Goal: Task Accomplishment & Management: Manage account settings

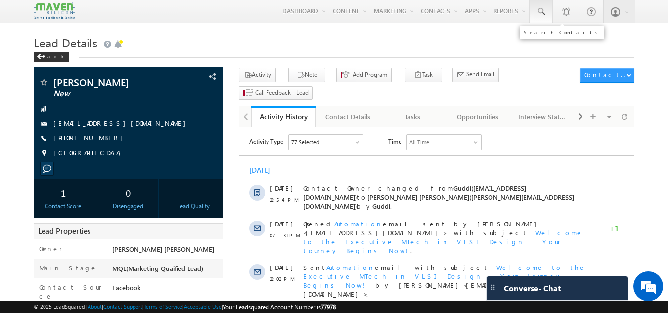
click at [549, 13] on link at bounding box center [541, 11] width 24 height 23
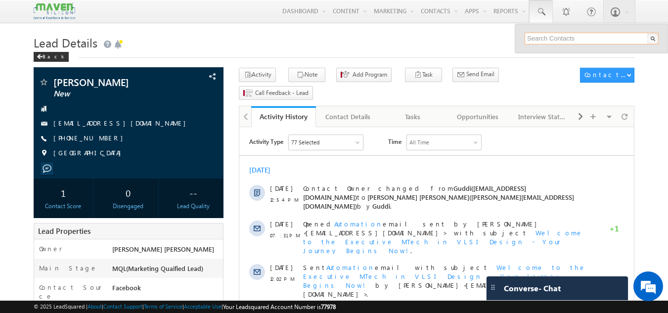
click at [534, 39] on input "text" at bounding box center [592, 39] width 134 height 12
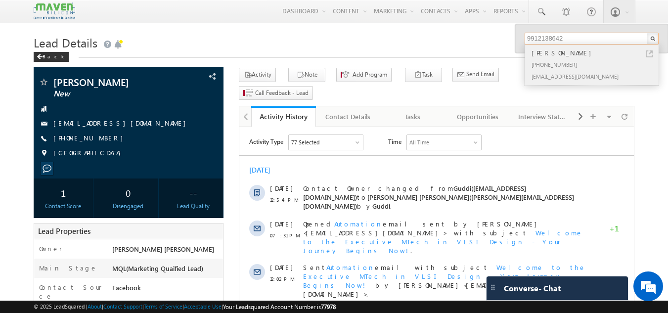
type input "9912138642"
click at [586, 61] on div "+91-9912138642" at bounding box center [596, 64] width 133 height 12
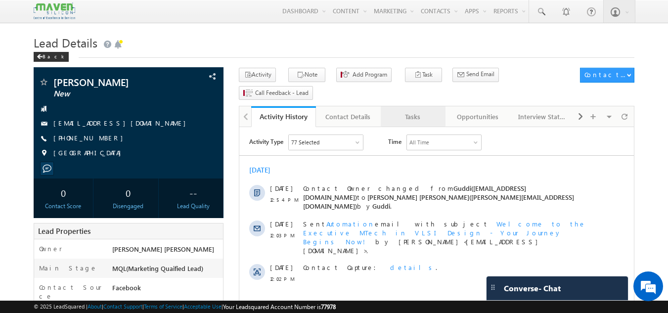
click at [415, 111] on div "Tasks" at bounding box center [413, 117] width 48 height 12
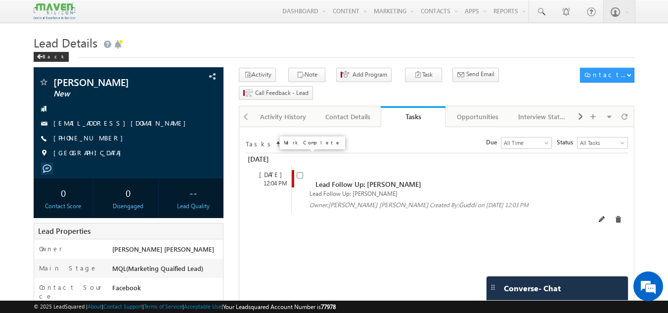
click at [297, 172] on input "checkbox" at bounding box center [300, 175] width 6 height 6
checkbox input "false"
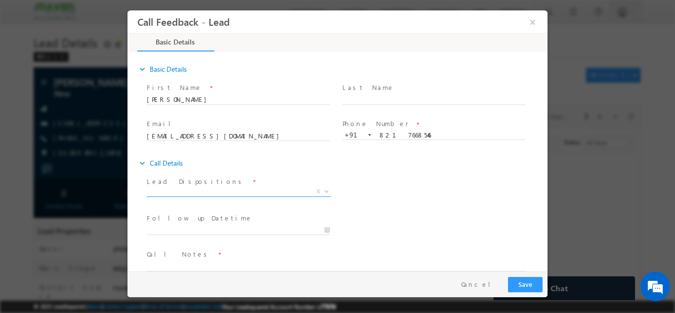
click at [226, 193] on span "X" at bounding box center [239, 191] width 184 height 10
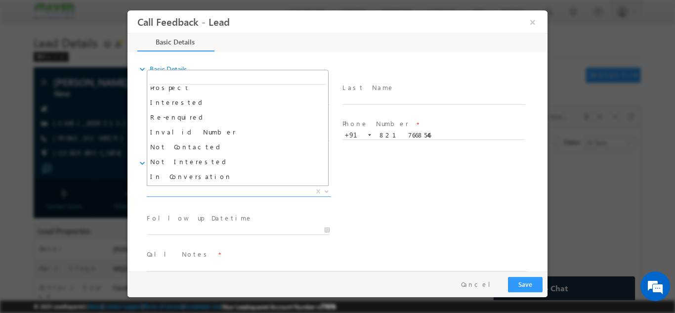
scroll to position [20, 0]
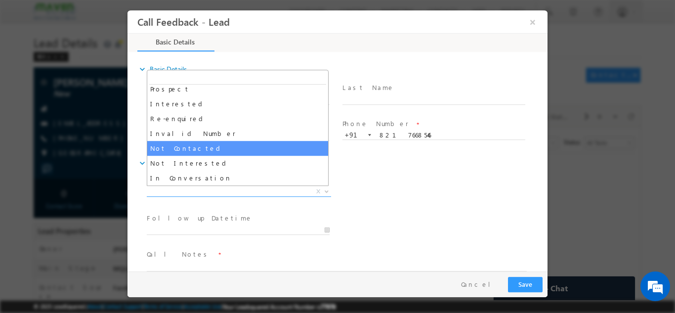
select select "Not Contacted"
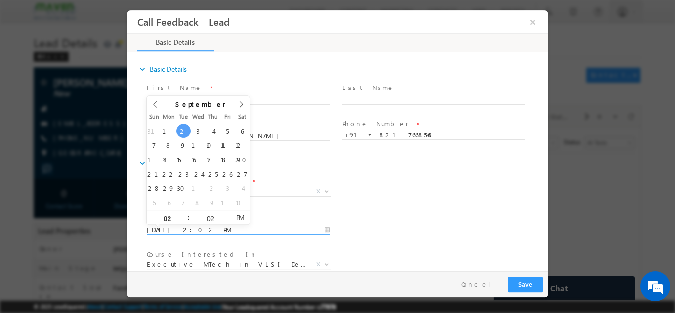
click at [247, 227] on input "02/09/2025 2:02 PM" at bounding box center [238, 230] width 183 height 10
type input "03/09/2025 2:02 PM"
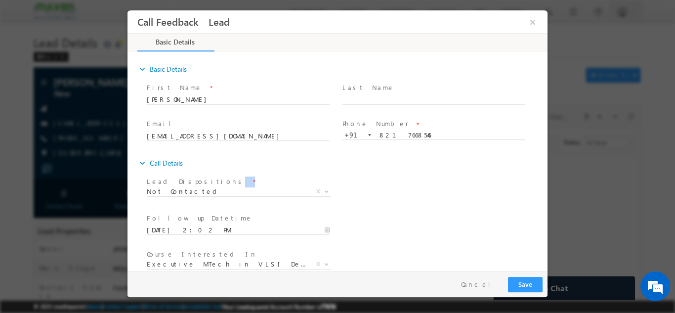
drag, startPoint x: 490, startPoint y: 203, endPoint x: 545, endPoint y: 163, distance: 69.0
click at [545, 163] on div "expand_more Basic Details First Name *" at bounding box center [340, 162] width 415 height 218
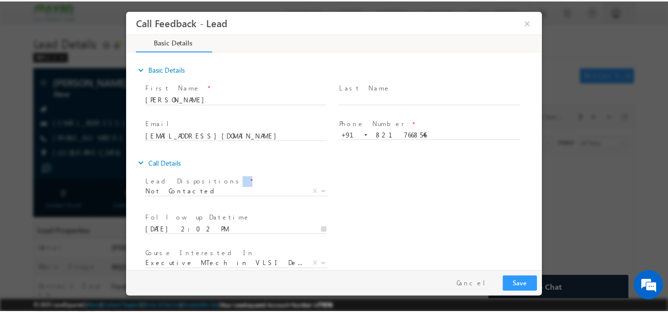
scroll to position [52, 0]
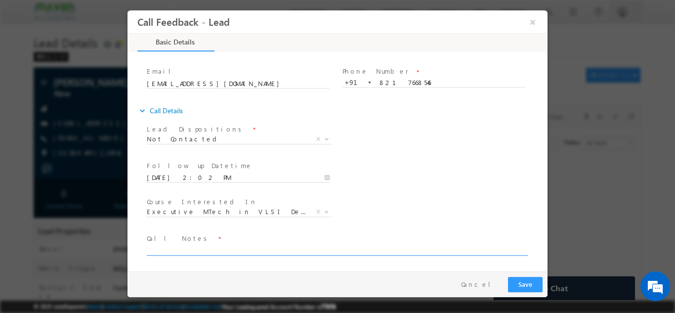
click at [360, 254] on textarea at bounding box center [337, 249] width 380 height 11
type textarea "dnp"
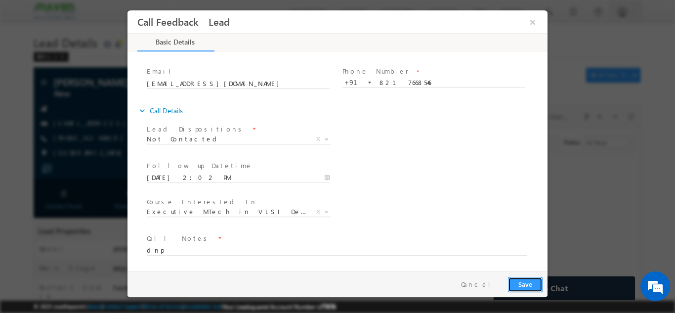
click at [538, 280] on button "Save" at bounding box center [525, 283] width 35 height 15
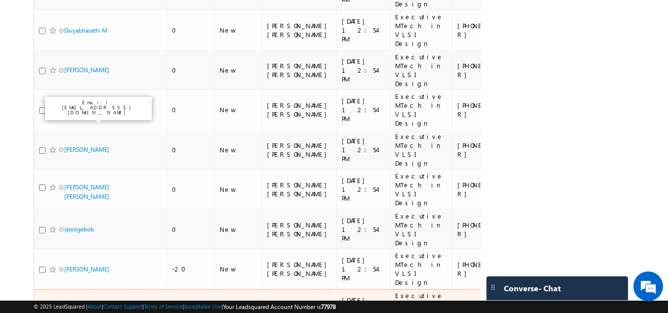
click at [71, 305] on link "Srushti Jarad" at bounding box center [86, 308] width 45 height 7
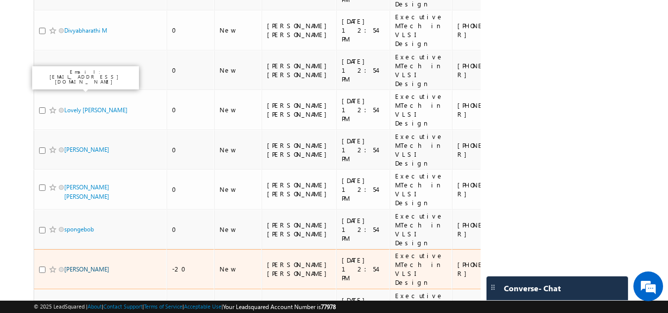
click at [79, 266] on link "Goutham Reddy" at bounding box center [86, 269] width 45 height 7
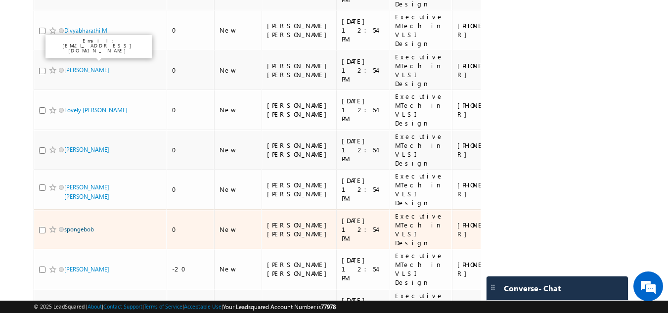
click at [77, 225] on link "spongebob" at bounding box center [79, 228] width 30 height 7
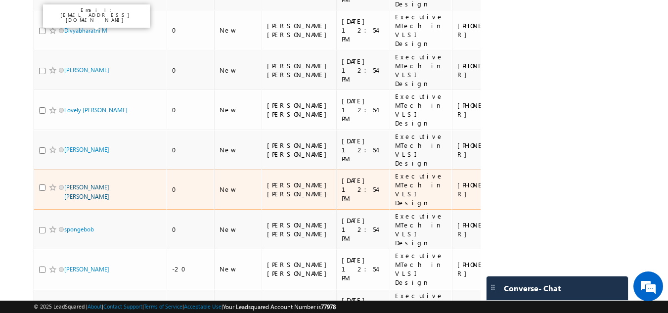
click at [80, 183] on link "Chinmay S K" at bounding box center [86, 191] width 45 height 17
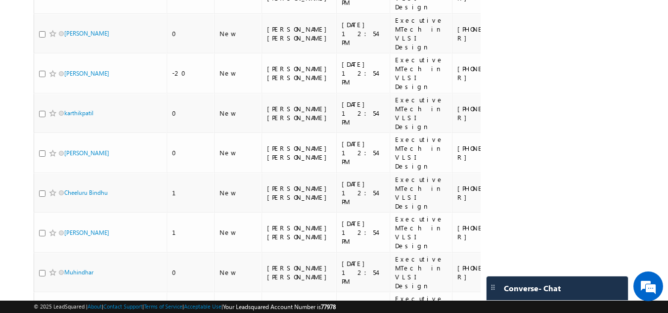
scroll to position [382, 0]
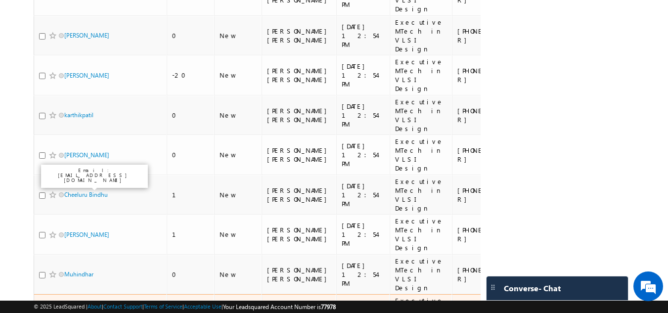
click at [84, 311] on link "Divyabharathi M" at bounding box center [85, 314] width 43 height 7
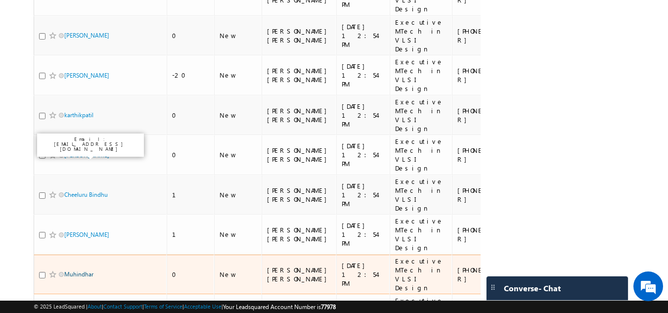
click at [83, 270] on link "Muhindhar" at bounding box center [78, 273] width 29 height 7
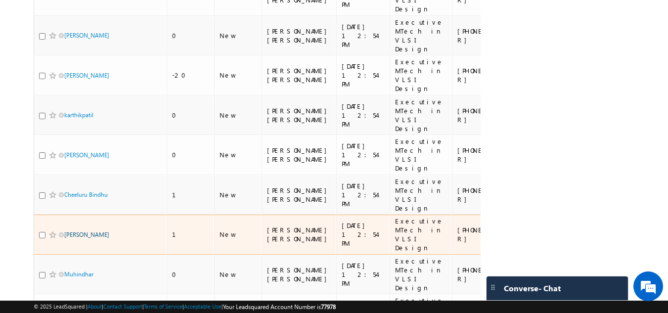
click at [75, 231] on link "Chandrika" at bounding box center [86, 234] width 45 height 7
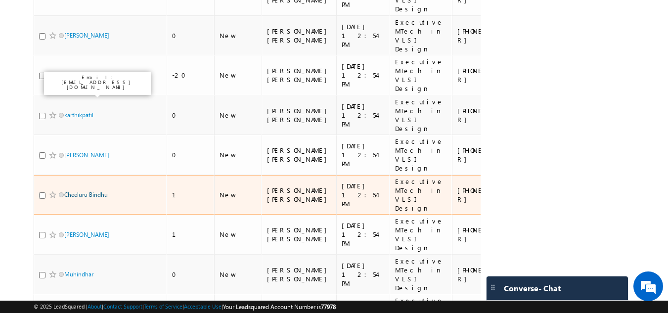
click at [79, 191] on link "Cheeluru Bindhu" at bounding box center [86, 194] width 44 height 7
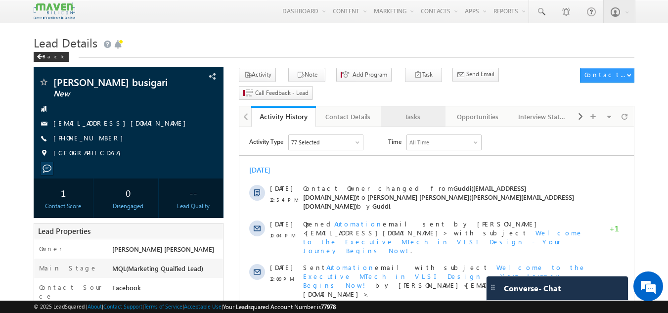
click at [416, 106] on link "Tasks" at bounding box center [413, 116] width 65 height 21
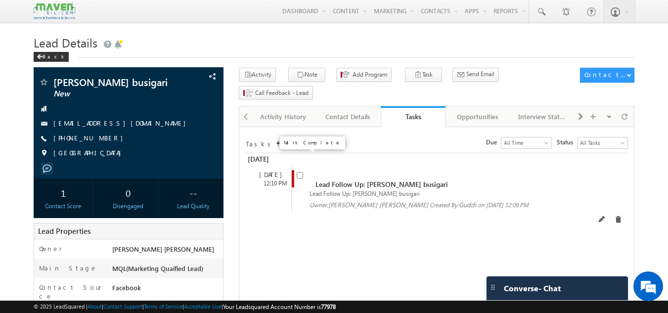
click at [301, 172] on input "checkbox" at bounding box center [300, 175] width 6 height 6
checkbox input "false"
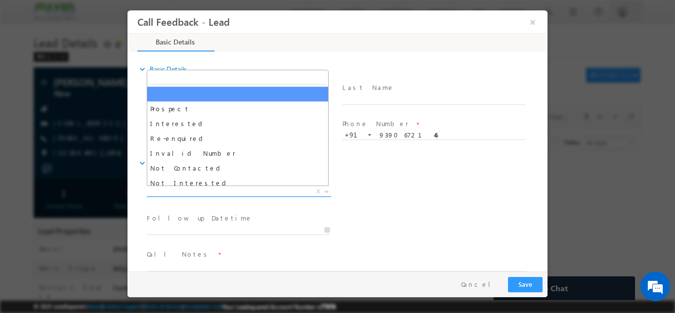
click at [256, 190] on span "X" at bounding box center [239, 191] width 184 height 10
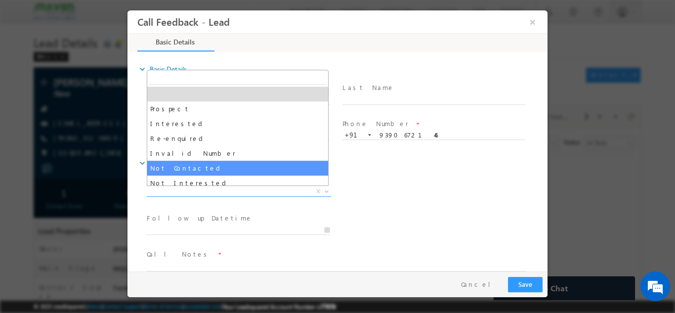
select select "Not Contacted"
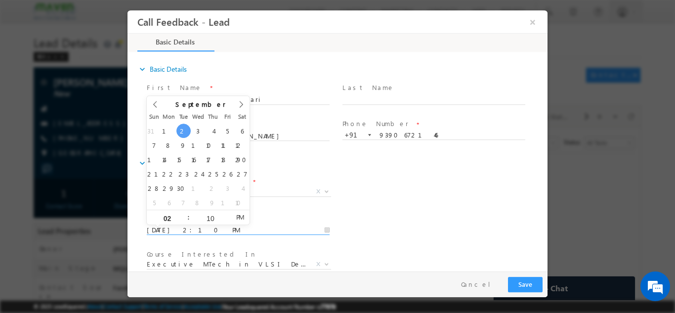
click at [218, 229] on input "02/09/2025 2:10 PM" at bounding box center [238, 230] width 183 height 10
type input "03/09/2025 2:10 PM"
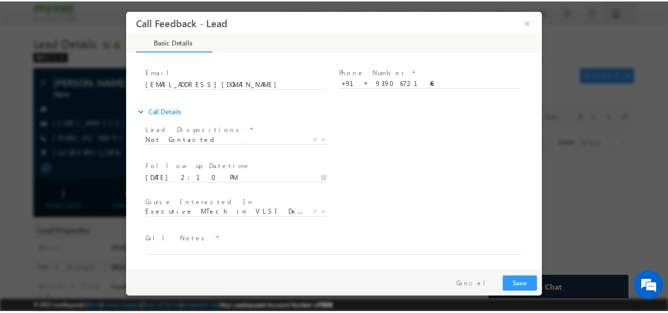
scroll to position [52, 0]
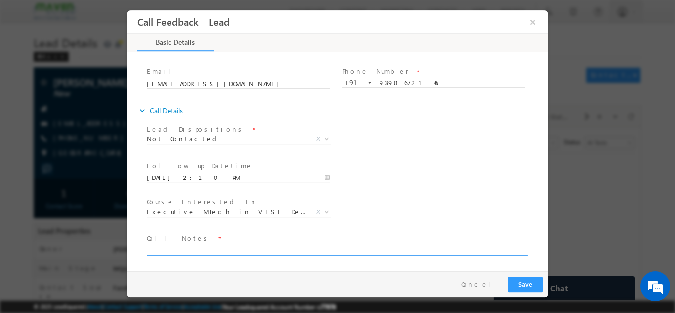
click at [362, 251] on textarea at bounding box center [337, 249] width 380 height 11
type textarea "dnp"
click at [528, 278] on button "Save" at bounding box center [525, 283] width 35 height 15
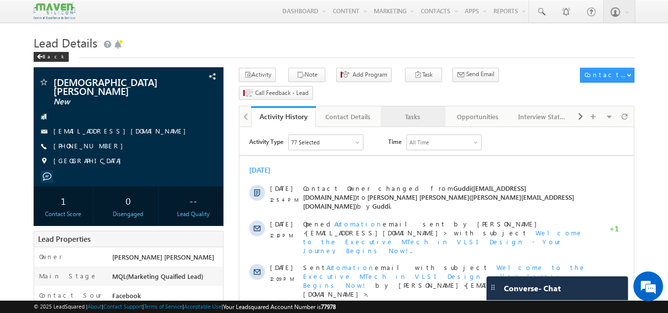
click at [416, 106] on link "Tasks" at bounding box center [413, 116] width 65 height 21
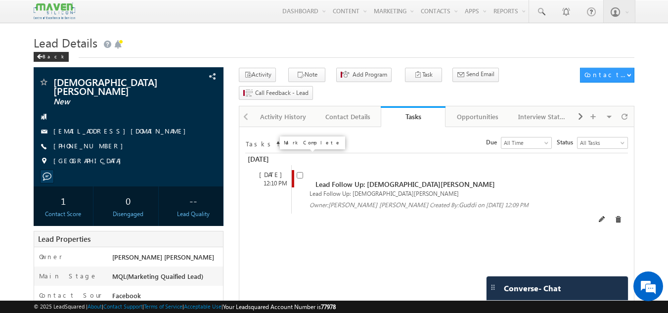
click at [302, 172] on input "checkbox" at bounding box center [300, 175] width 6 height 6
checkbox input "false"
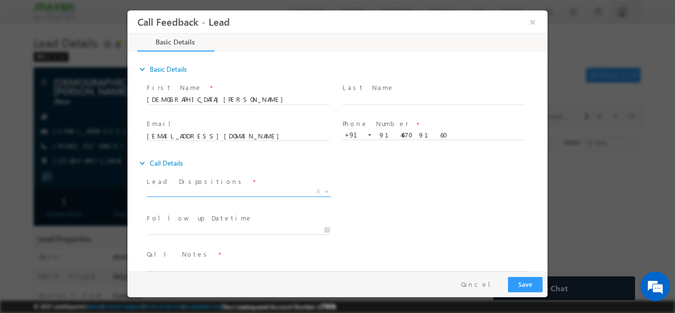
click at [224, 192] on span "X" at bounding box center [239, 191] width 184 height 10
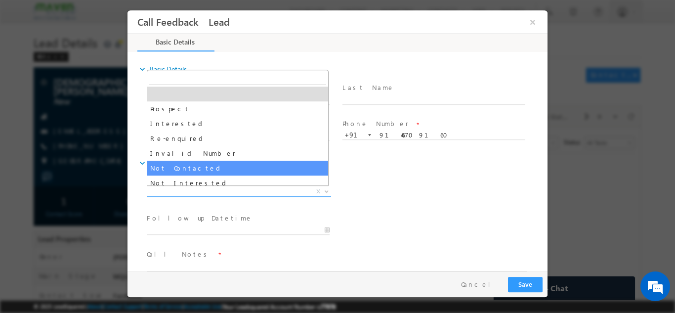
select select "Not Contacted"
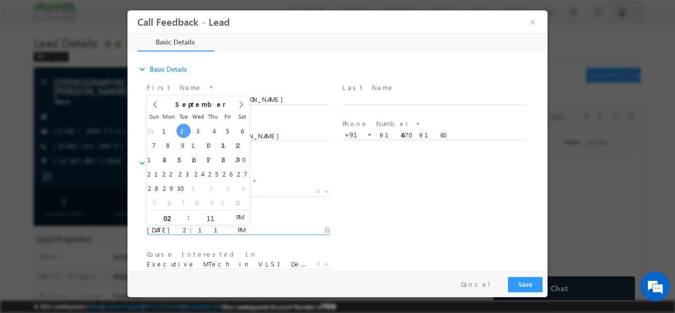
click at [197, 231] on input "[DATE] 2:11 PM" at bounding box center [238, 230] width 183 height 10
click at [199, 122] on div "Sun Mon Tue Wed Thu Fri Sat" at bounding box center [198, 116] width 103 height 14
type input "[DATE] 2:11 PM"
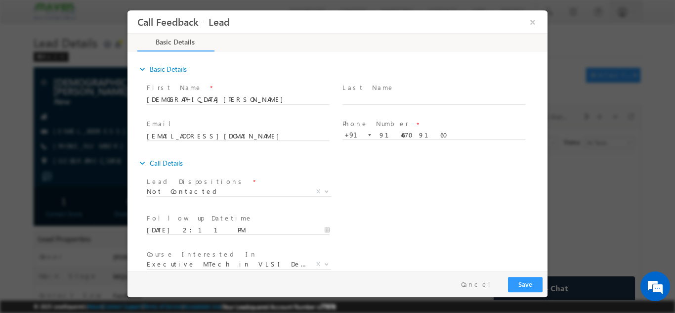
click at [481, 179] on div "Lead Dispositions * Prospect Interested Re-enquired Invalid Number Not Contacte…" at bounding box center [346, 192] width 403 height 37
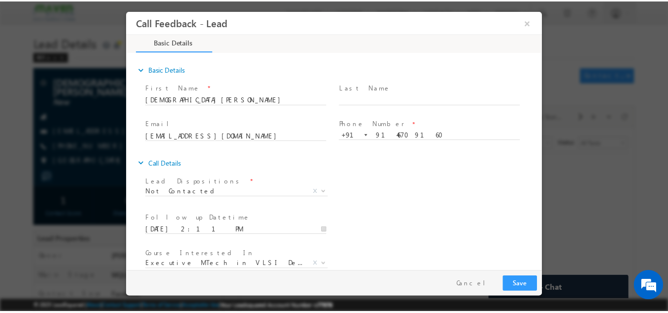
scroll to position [52, 0]
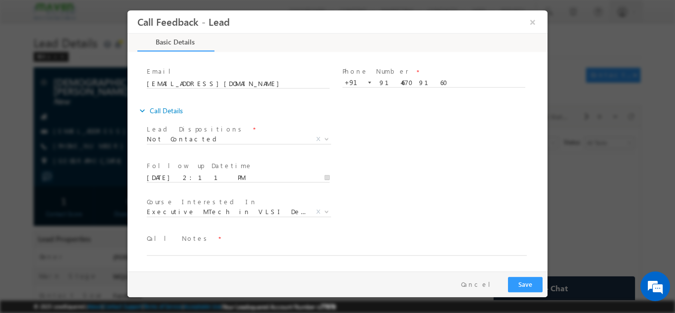
click at [268, 255] on span at bounding box center [331, 260] width 369 height 11
click at [268, 253] on textarea at bounding box center [337, 249] width 380 height 11
type textarea "dnp"
click at [522, 283] on button "Save" at bounding box center [525, 283] width 35 height 15
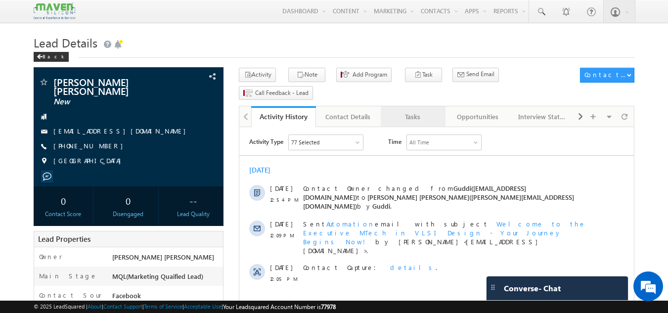
click at [428, 111] on div "Tasks" at bounding box center [413, 117] width 48 height 12
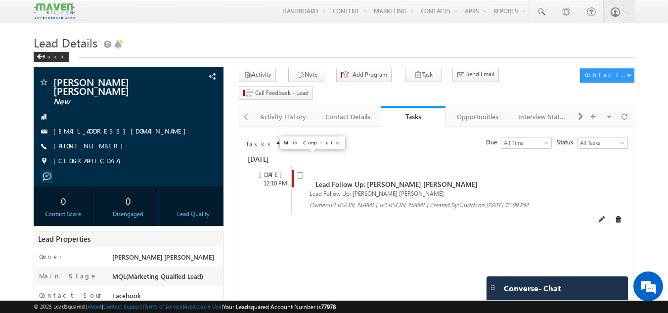
click at [301, 172] on input "checkbox" at bounding box center [300, 175] width 6 height 6
checkbox input "false"
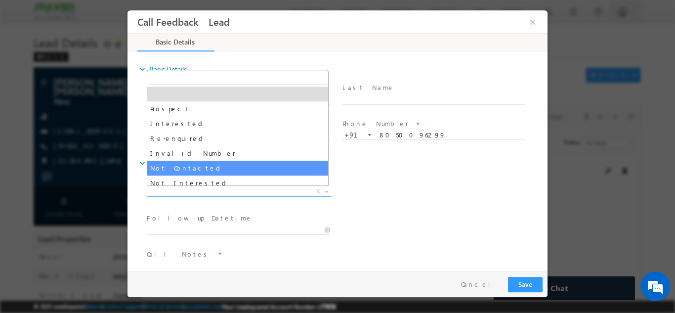
select select "Not Contacted"
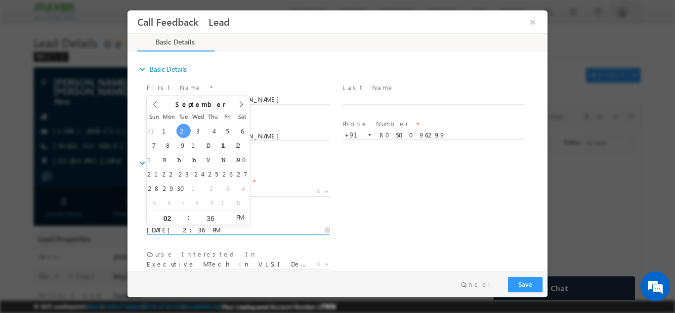
click at [173, 233] on input "02/09/2025 2:36 PM" at bounding box center [238, 230] width 183 height 10
type input "03/09/2025 2:36 PM"
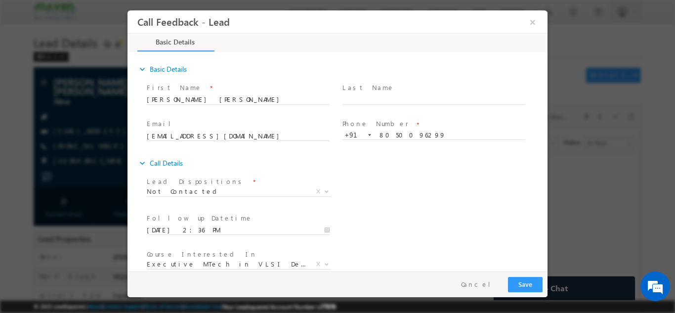
drag, startPoint x: 523, startPoint y: 185, endPoint x: 545, endPoint y: 178, distance: 23.2
click at [545, 178] on div "expand_more Basic Details First Name *" at bounding box center [340, 162] width 415 height 218
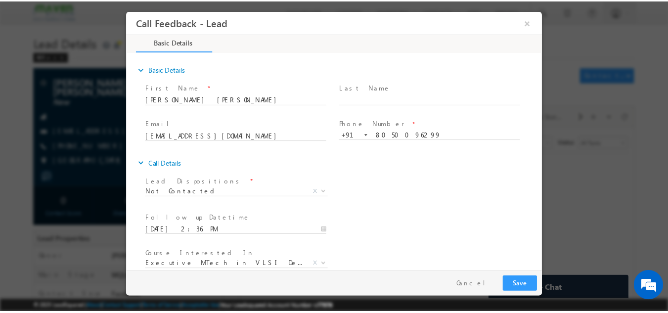
scroll to position [53, 0]
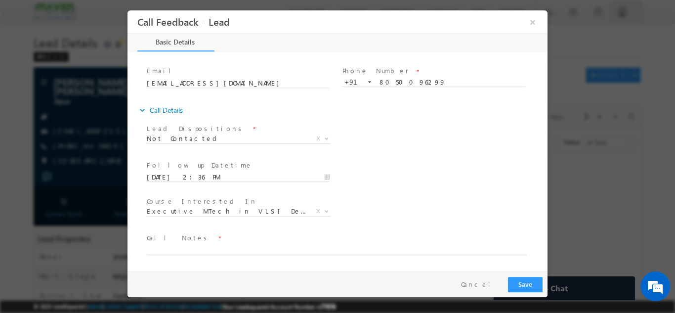
drag, startPoint x: 545, startPoint y: 178, endPoint x: 681, endPoint y: 249, distance: 153.7
click at [428, 244] on textarea at bounding box center [337, 248] width 380 height 11
type textarea "dnp"
click at [534, 283] on button "Save" at bounding box center [525, 283] width 35 height 15
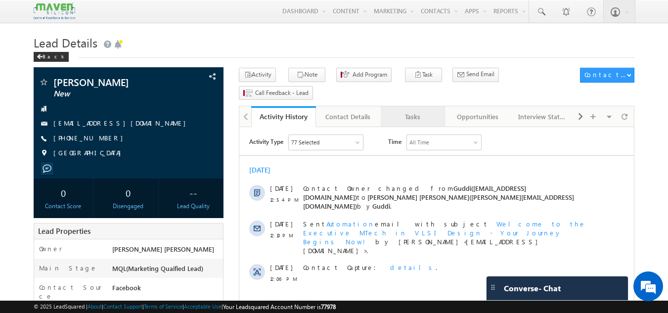
click at [410, 106] on link "Tasks" at bounding box center [413, 116] width 65 height 21
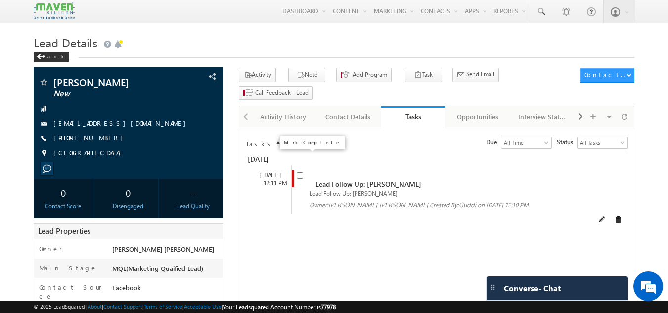
click at [299, 172] on input "checkbox" at bounding box center [300, 175] width 6 height 6
checkbox input "false"
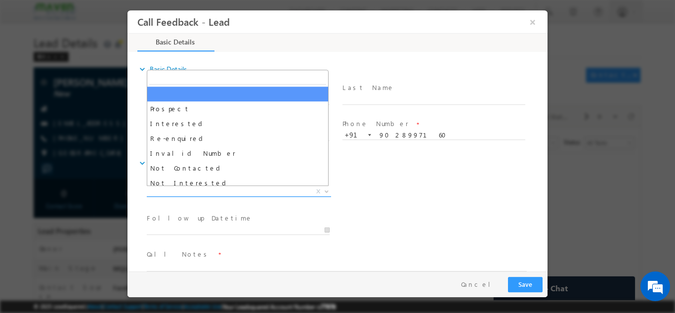
click at [274, 187] on span "X" at bounding box center [239, 191] width 184 height 10
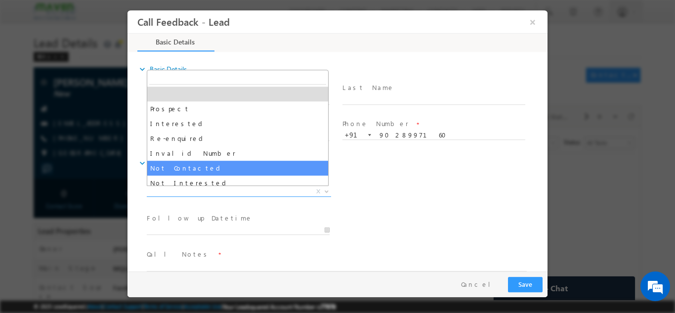
select select "Not Contacted"
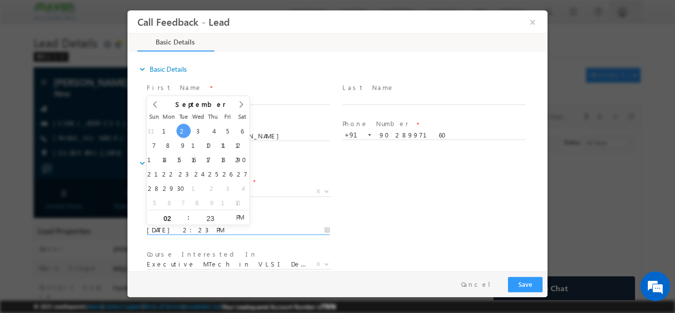
click at [177, 230] on input "02/09/2025 2:23 PM" at bounding box center [238, 230] width 183 height 10
type input "03/09/2025 2:23 PM"
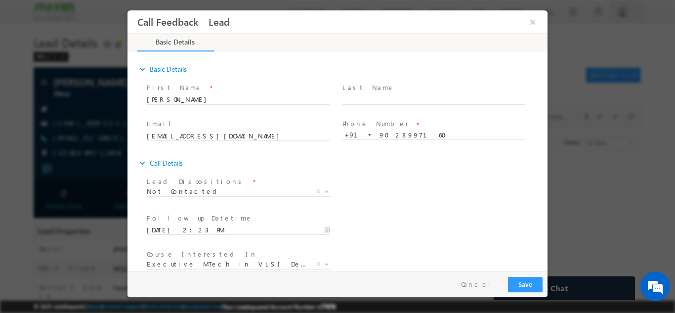
click at [421, 192] on div "Lead Dispositions * Prospect Interested Re-enquired Invalid Number Not Contacte…" at bounding box center [346, 192] width 403 height 37
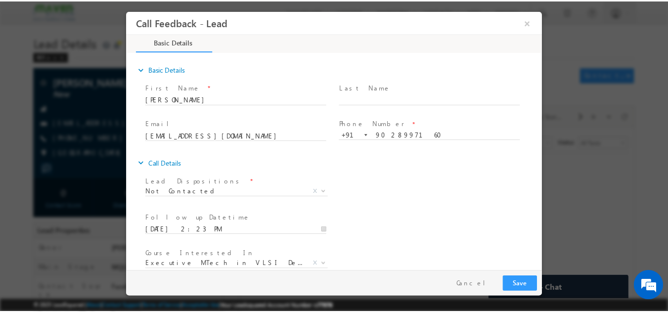
scroll to position [52, 0]
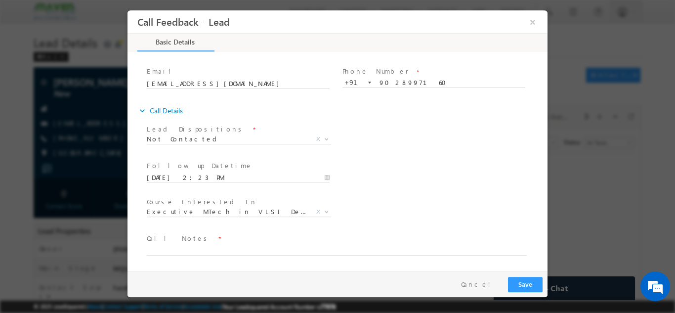
drag, startPoint x: 544, startPoint y: 102, endPoint x: 690, endPoint y: 281, distance: 231.3
click at [388, 252] on textarea at bounding box center [337, 249] width 380 height 11
type textarea "DNP"
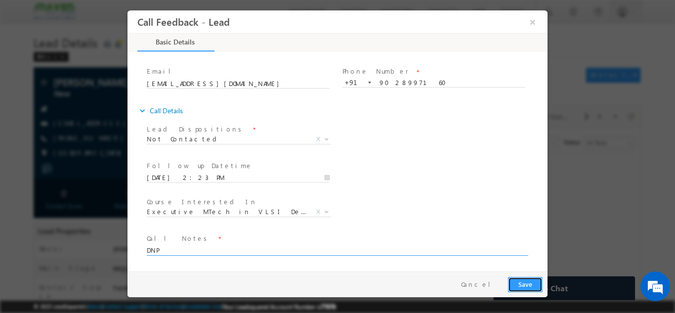
click at [528, 277] on button "Save" at bounding box center [525, 283] width 35 height 15
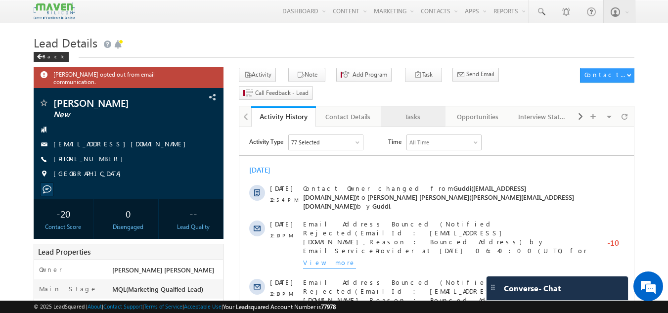
click at [419, 111] on div "Tasks" at bounding box center [413, 117] width 48 height 12
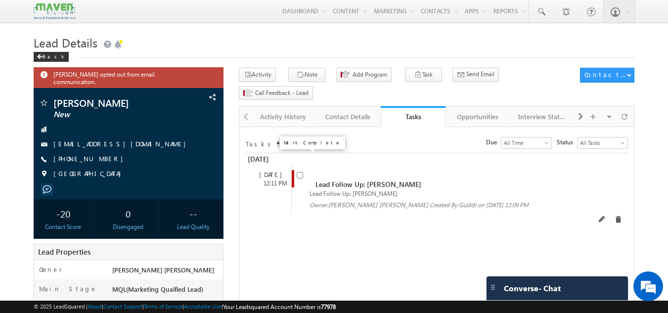
click at [303, 172] on input "checkbox" at bounding box center [300, 175] width 6 height 6
checkbox input "false"
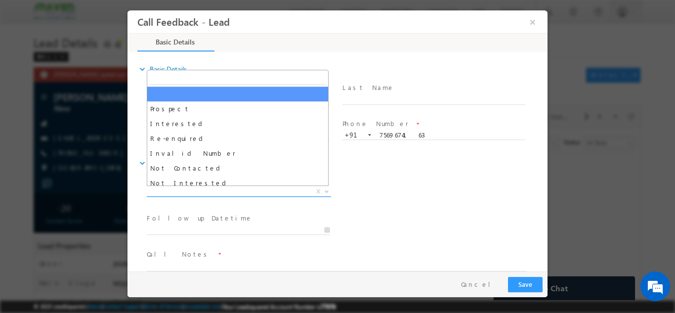
click at [224, 190] on span "X" at bounding box center [239, 191] width 184 height 10
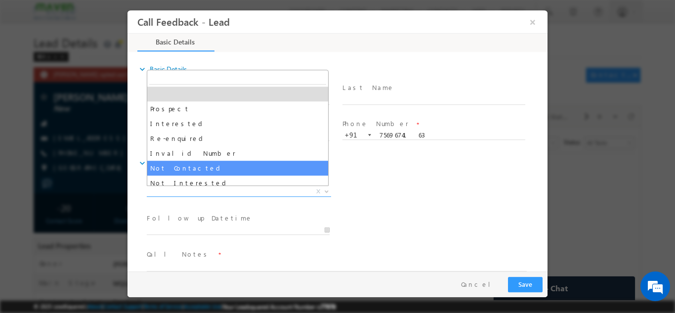
select select "Not Contacted"
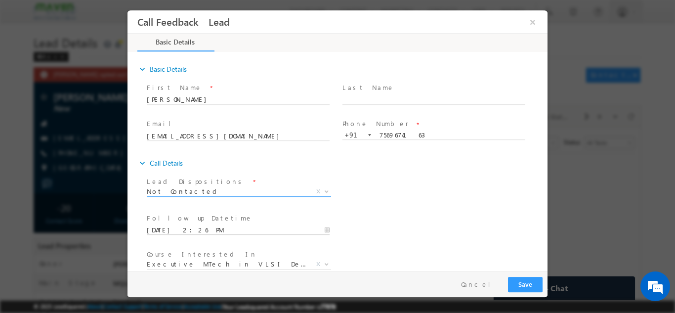
click at [204, 226] on input "02/09/2025 2:26 PM" at bounding box center [238, 230] width 183 height 10
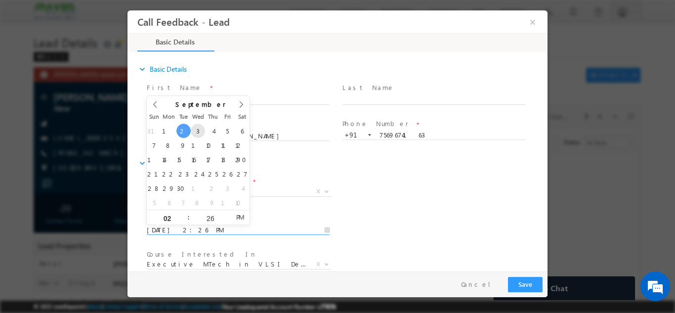
type input "03/09/2025 2:26 PM"
click at [419, 170] on div "expand_more Call Details" at bounding box center [342, 163] width 410 height 18
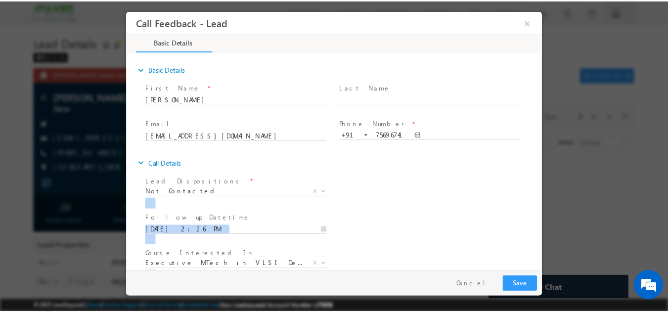
scroll to position [52, 0]
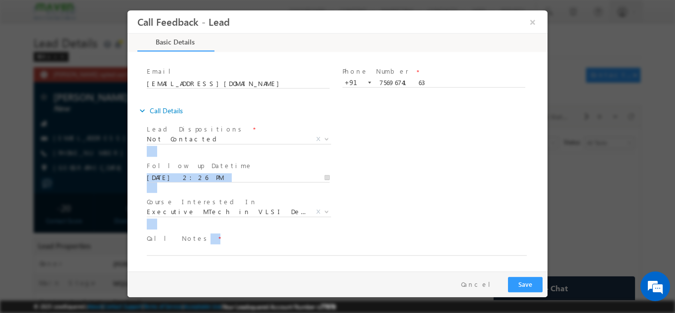
drag, startPoint x: 542, startPoint y: 185, endPoint x: 554, endPoint y: 323, distance: 139.0
click at [548, 271] on html "Call Feedback - Lead × Basic Details" at bounding box center [338, 140] width 420 height 261
click at [435, 251] on textarea at bounding box center [337, 249] width 380 height 11
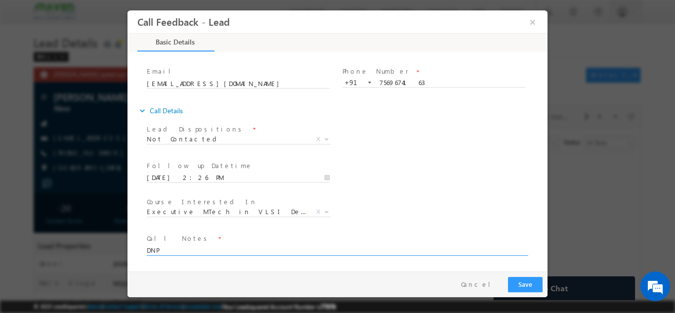
type textarea "DNP"
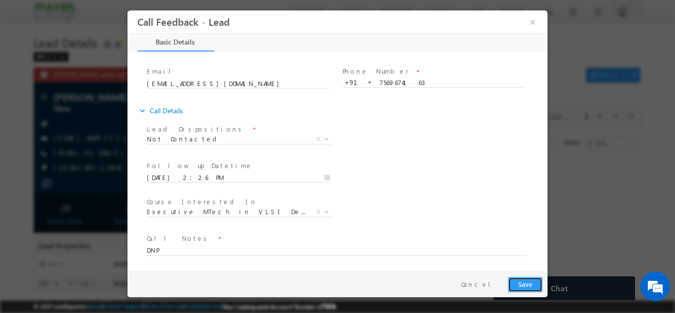
click at [534, 285] on button "Save" at bounding box center [525, 283] width 35 height 15
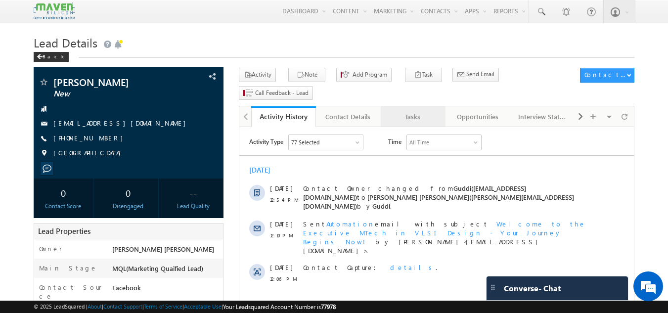
click at [418, 111] on div "Tasks" at bounding box center [413, 117] width 48 height 12
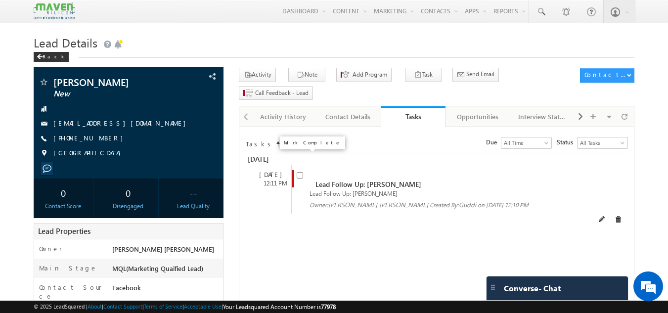
click at [302, 172] on input "checkbox" at bounding box center [300, 175] width 6 height 6
checkbox input "false"
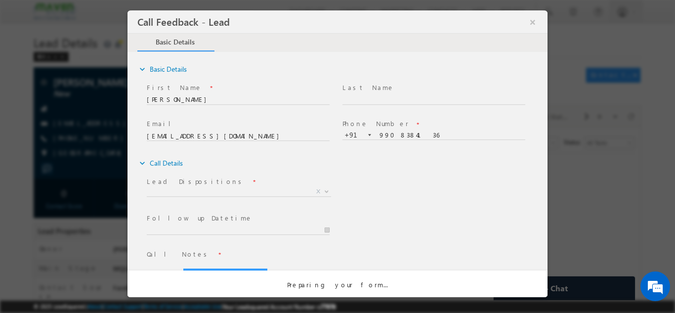
click at [248, 186] on div "Call Feedback - Lead × Basic Details" at bounding box center [338, 140] width 420 height 261
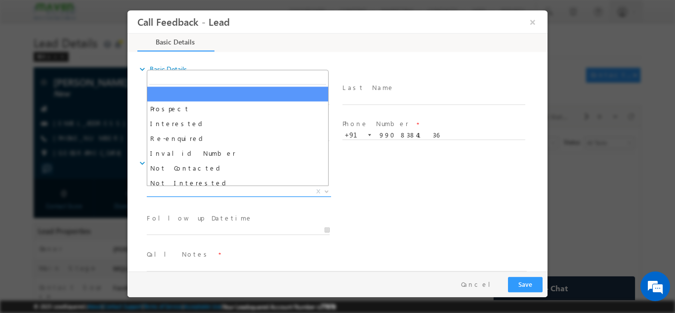
click at [248, 186] on span "X" at bounding box center [239, 191] width 184 height 10
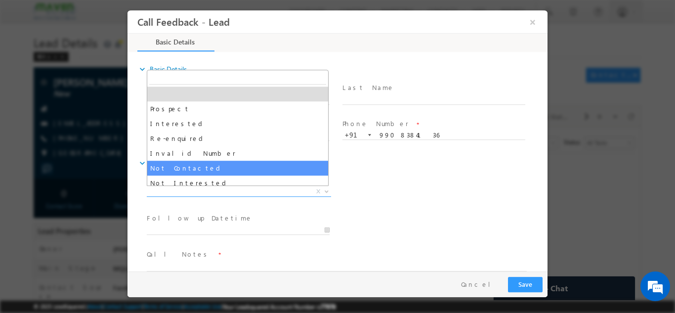
select select "Not Contacted"
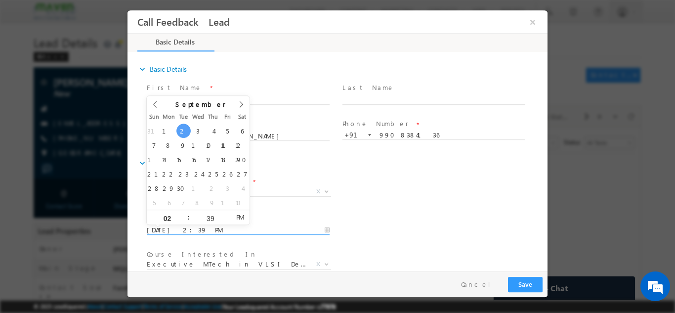
click at [218, 225] on input "02/09/2025 2:39 PM" at bounding box center [238, 230] width 183 height 10
type input "03/09/2025 2:39 PM"
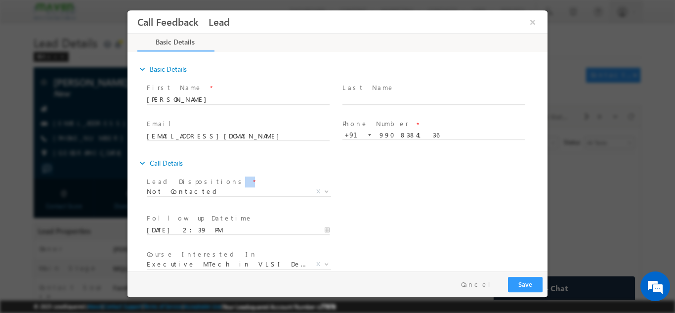
drag, startPoint x: 410, startPoint y: 197, endPoint x: 544, endPoint y: 157, distance: 140.3
click at [544, 157] on div "expand_more Basic Details First Name *" at bounding box center [340, 162] width 415 height 218
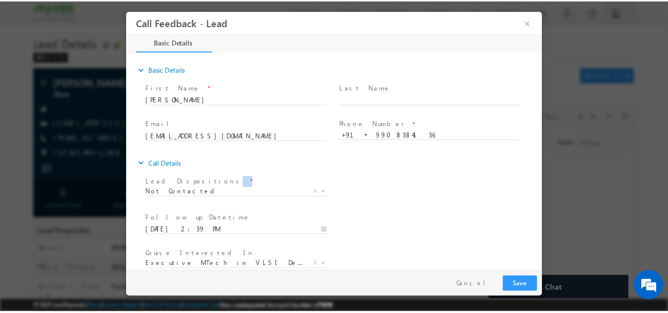
scroll to position [52, 0]
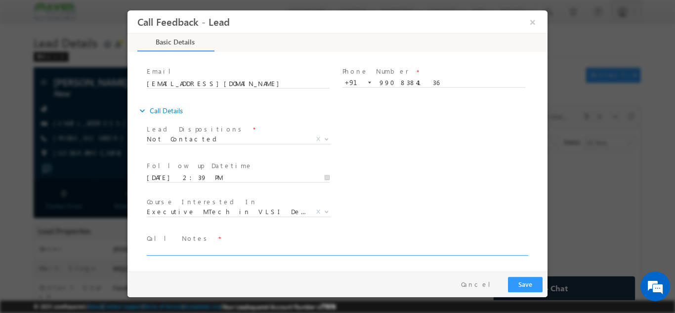
click at [448, 253] on textarea at bounding box center [337, 249] width 380 height 11
type textarea "dnp"
click at [530, 282] on button "Save" at bounding box center [525, 283] width 35 height 15
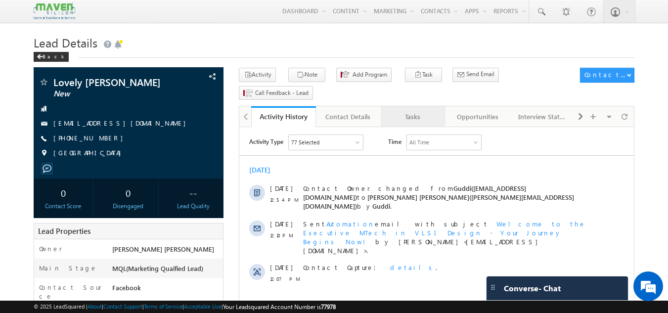
click at [425, 111] on div "Tasks" at bounding box center [413, 117] width 48 height 12
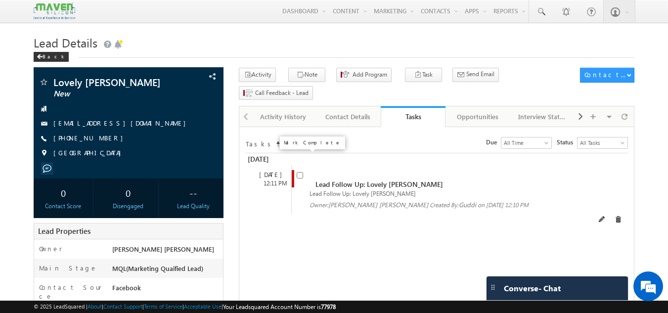
click at [301, 172] on input "checkbox" at bounding box center [300, 175] width 6 height 6
checkbox input "false"
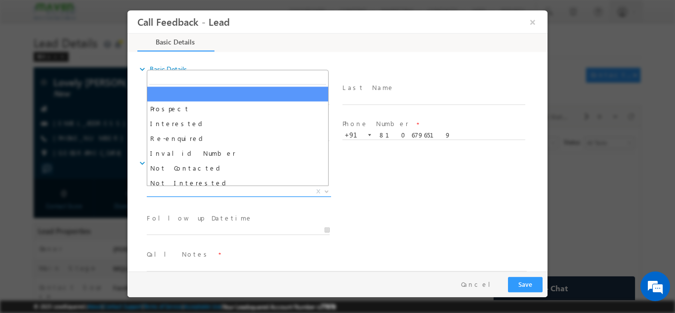
click at [264, 191] on span "X" at bounding box center [239, 191] width 184 height 10
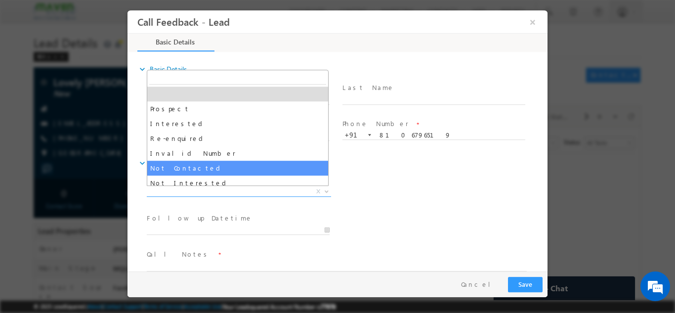
select select "Not Contacted"
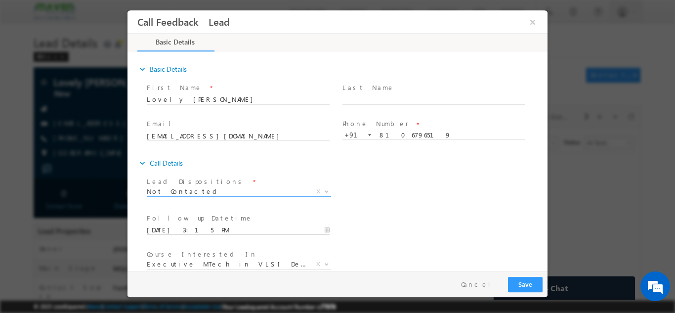
click at [232, 226] on input "02/09/2025 3:15 PM" at bounding box center [238, 230] width 183 height 10
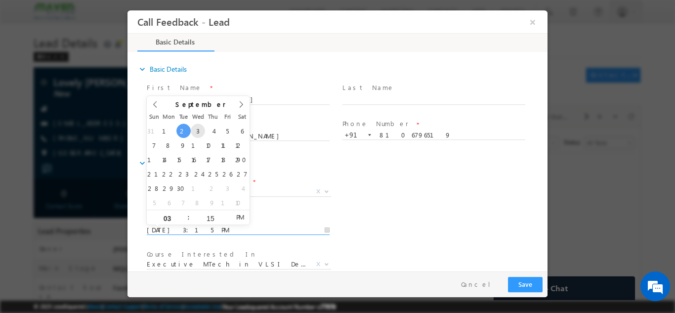
type input "03/09/2025 3:15 PM"
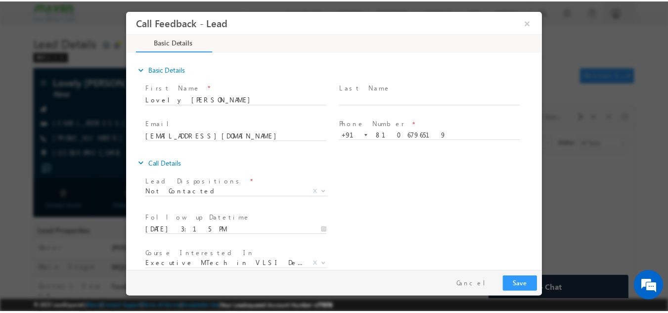
scroll to position [52, 0]
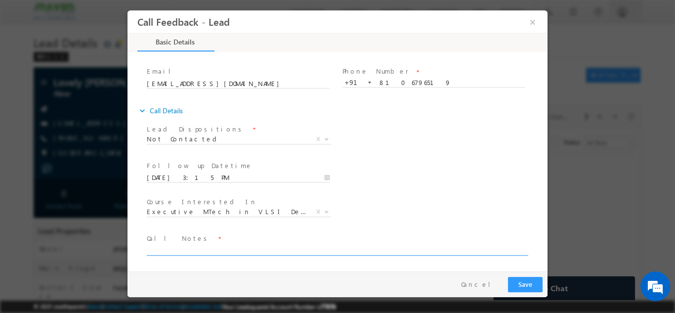
click at [342, 253] on textarea at bounding box center [337, 249] width 380 height 11
type textarea "dnp"
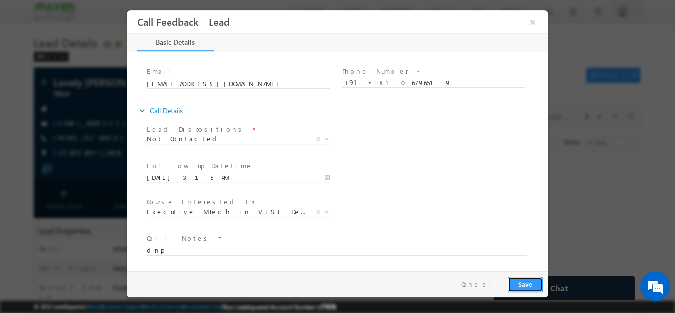
click at [530, 281] on button "Save" at bounding box center [525, 283] width 35 height 15
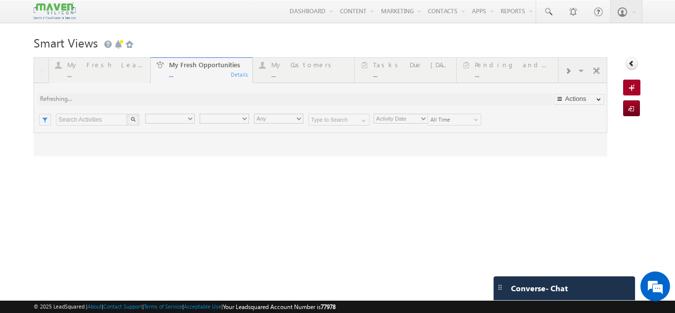
type input "Current User"
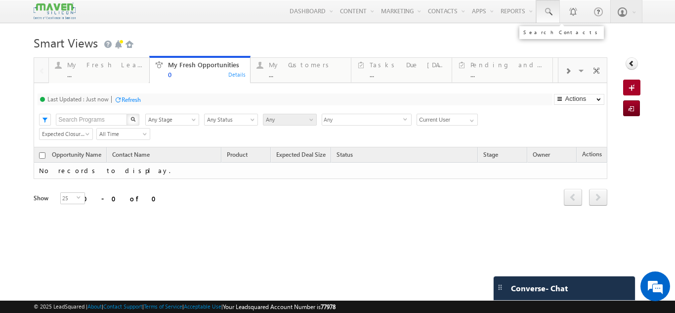
click at [546, 19] on link at bounding box center [548, 11] width 24 height 23
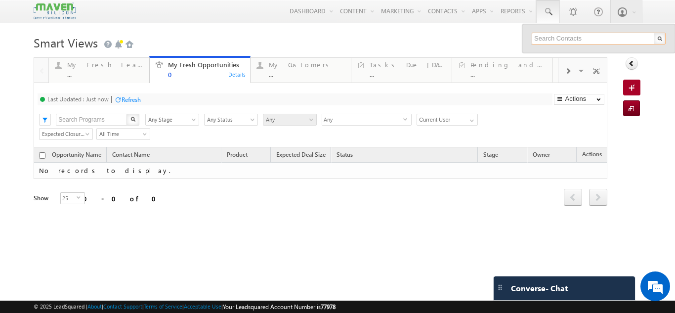
click at [542, 37] on input "text" at bounding box center [599, 39] width 134 height 12
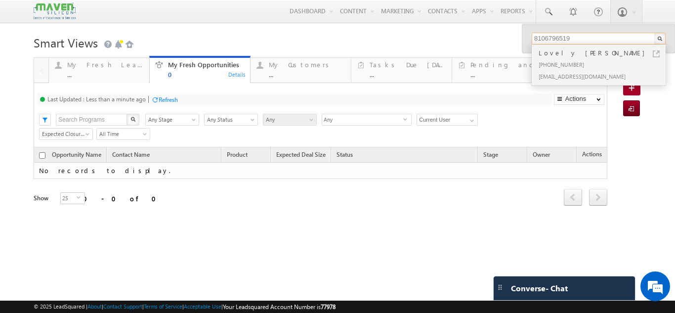
type input "8106796519"
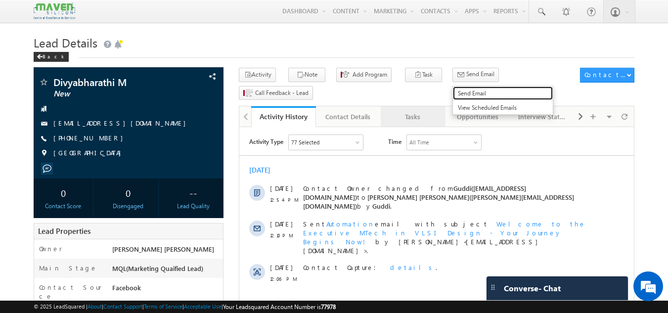
drag, startPoint x: 431, startPoint y: 98, endPoint x: 423, endPoint y: 98, distance: 7.9
click at [453, 98] on link "Send Email" at bounding box center [503, 94] width 100 height 14
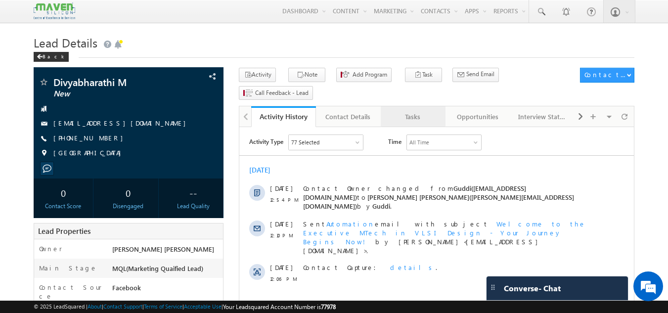
click at [423, 111] on div "Tasks" at bounding box center [413, 117] width 48 height 12
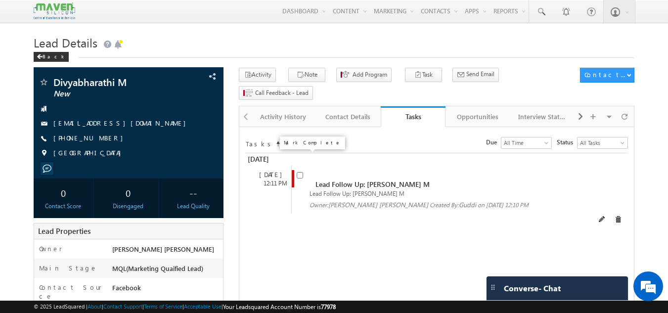
click at [299, 172] on input "checkbox" at bounding box center [300, 175] width 6 height 6
checkbox input "false"
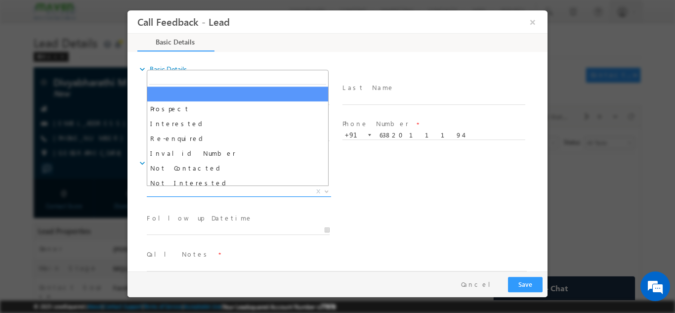
click at [262, 188] on span "X" at bounding box center [239, 191] width 184 height 10
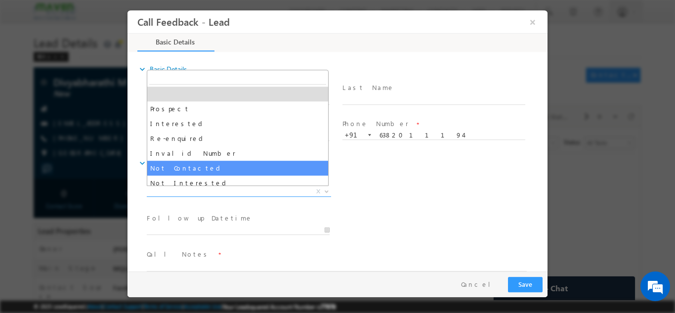
select select "Not Contacted"
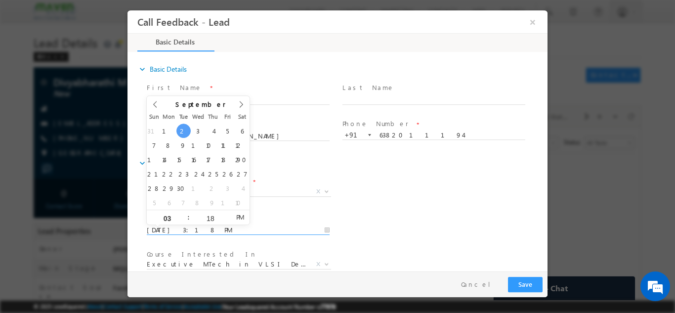
click at [204, 225] on input "02/09/2025 3:18 PM" at bounding box center [238, 230] width 183 height 10
type input "03/09/2025 3:18 PM"
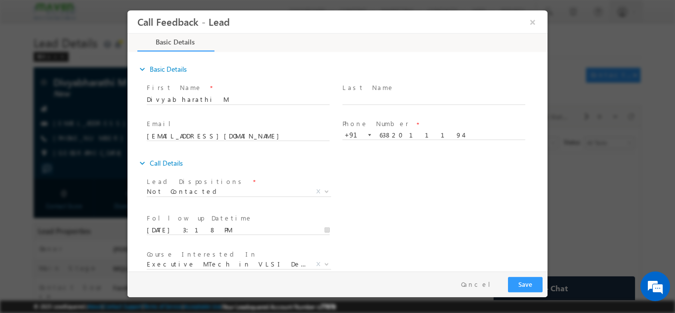
drag, startPoint x: 476, startPoint y: 161, endPoint x: 544, endPoint y: 158, distance: 68.3
click at [544, 158] on div "expand_more Basic Details First Name *" at bounding box center [340, 162] width 415 height 218
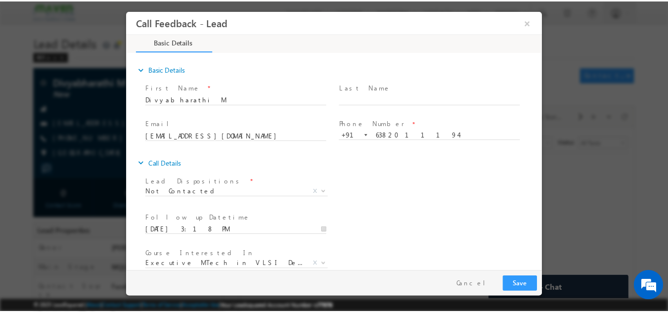
scroll to position [52, 0]
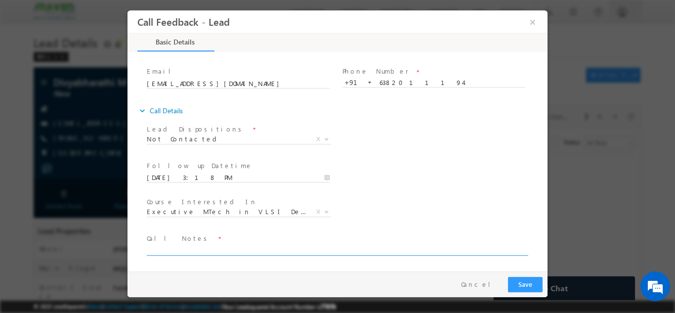
click at [366, 246] on textarea at bounding box center [337, 249] width 380 height 11
type textarea "dnp"
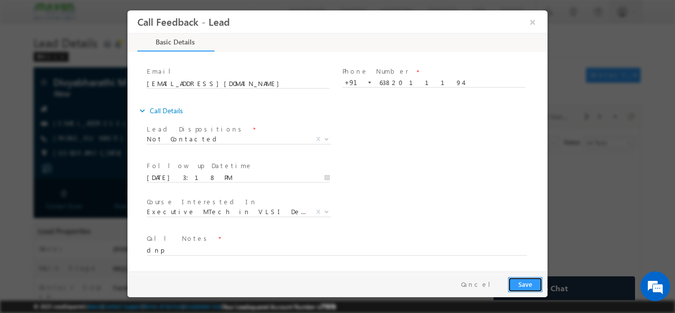
click at [530, 280] on button "Save" at bounding box center [525, 283] width 35 height 15
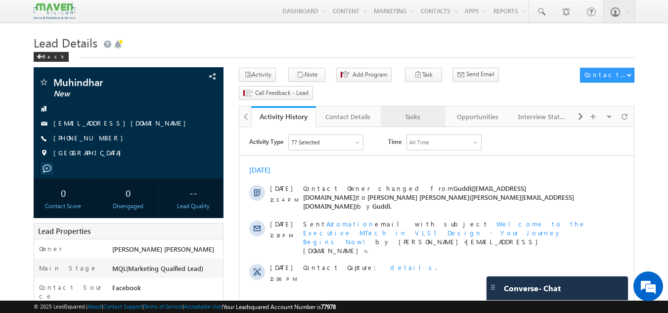
click at [407, 111] on div "Tasks" at bounding box center [413, 117] width 48 height 12
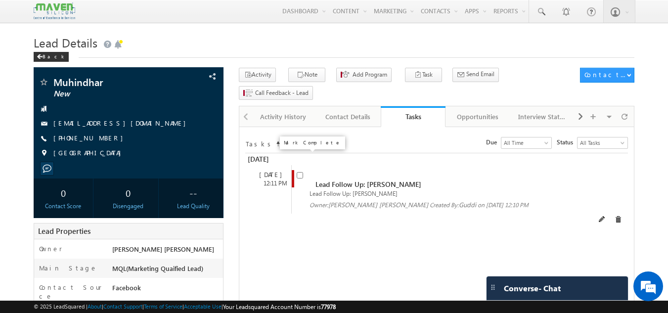
click at [301, 172] on input "checkbox" at bounding box center [300, 175] width 6 height 6
checkbox input "false"
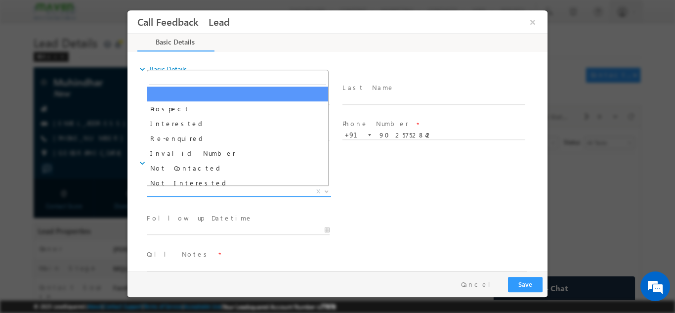
click at [256, 190] on span "X" at bounding box center [239, 191] width 184 height 10
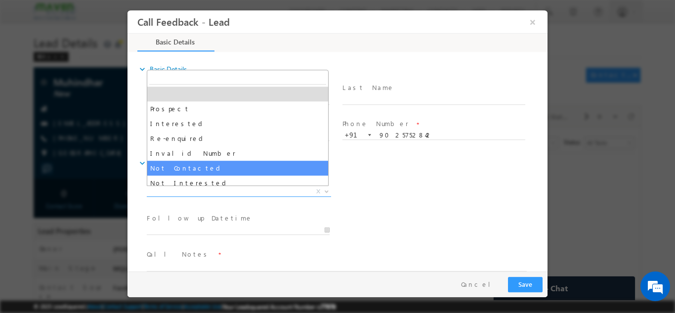
select select "Not Contacted"
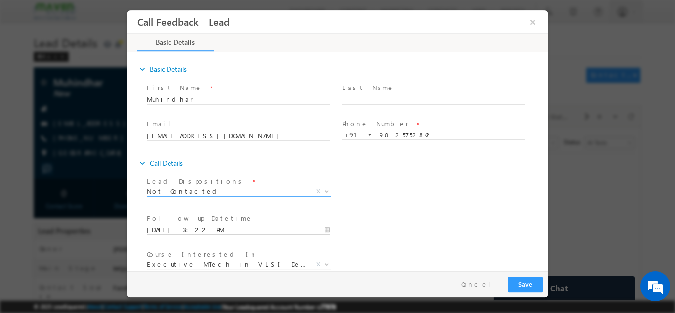
click at [207, 227] on input "02/09/2025 3:22 PM" at bounding box center [238, 230] width 183 height 10
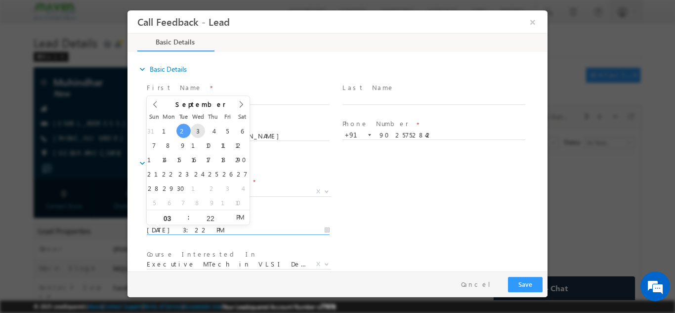
type input "03/09/2025 3:22 PM"
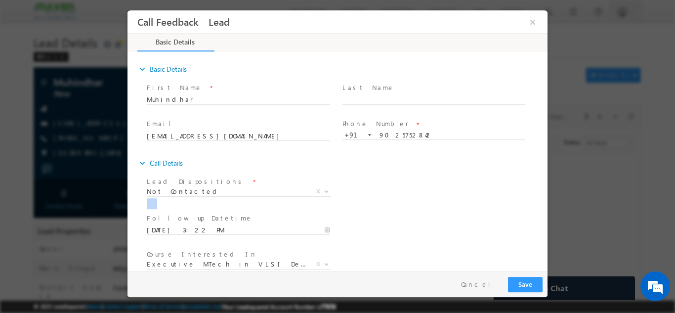
drag, startPoint x: 526, startPoint y: 208, endPoint x: 545, endPoint y: 213, distance: 20.5
click at [545, 213] on div "expand_more Basic Details First Name *" at bounding box center [340, 162] width 415 height 218
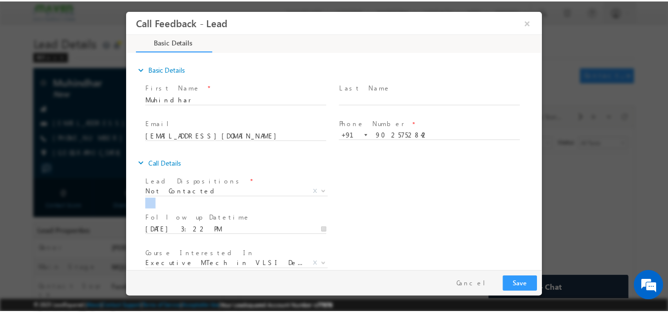
scroll to position [52, 0]
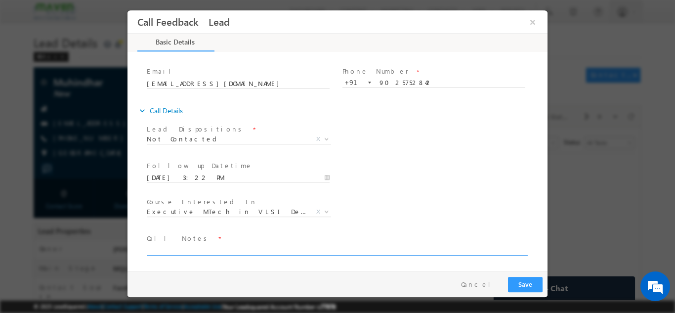
click at [398, 244] on textarea at bounding box center [337, 249] width 380 height 11
type textarea "dnp"
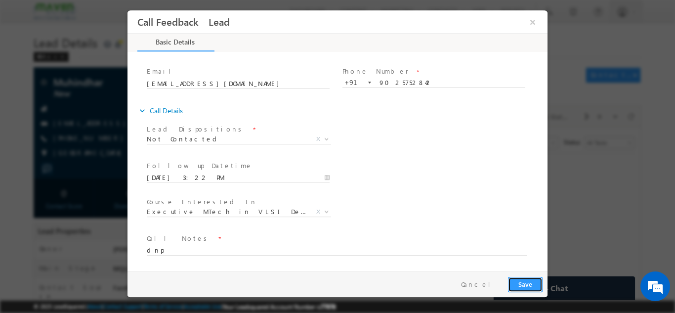
click at [524, 284] on button "Save" at bounding box center [525, 283] width 35 height 15
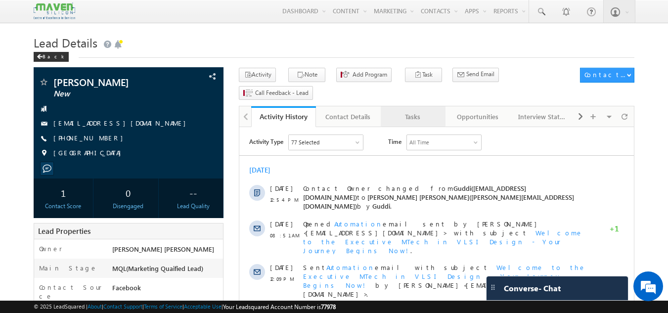
click at [425, 111] on div "Tasks" at bounding box center [413, 117] width 48 height 12
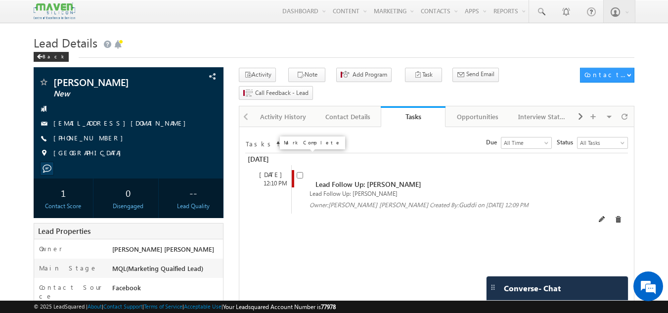
click at [300, 172] on input "checkbox" at bounding box center [300, 175] width 6 height 6
checkbox input "false"
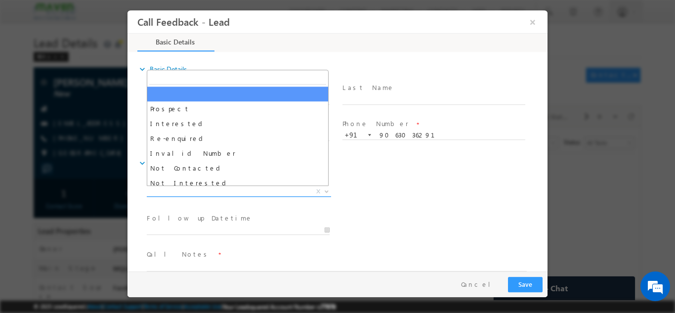
click at [286, 190] on span "X" at bounding box center [239, 191] width 184 height 10
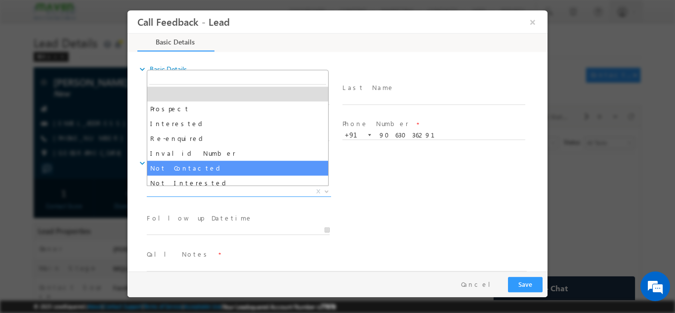
select select "Not Contacted"
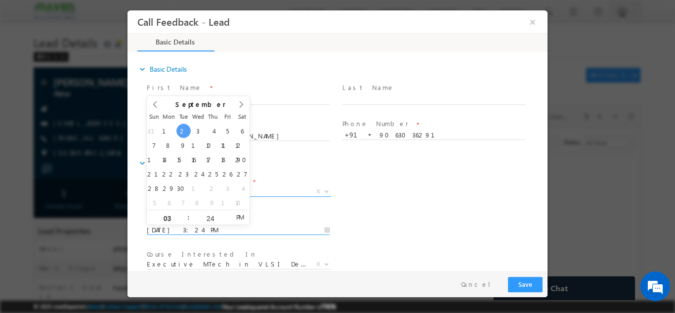
click at [214, 227] on input "02/09/2025 3:24 PM" at bounding box center [238, 230] width 183 height 10
type input "03/09/2025 3:24 PM"
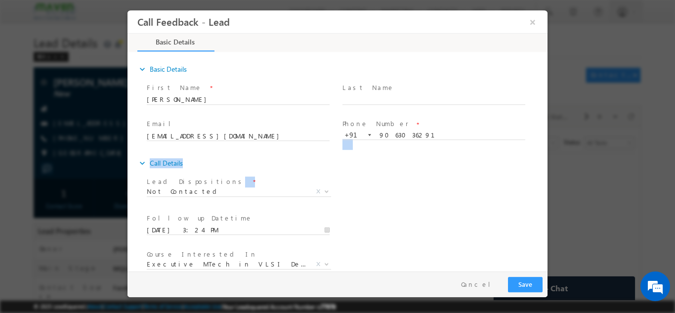
drag, startPoint x: 445, startPoint y: 190, endPoint x: 543, endPoint y: 150, distance: 106.5
click at [543, 150] on div "expand_more Basic Details First Name *" at bounding box center [340, 162] width 415 height 218
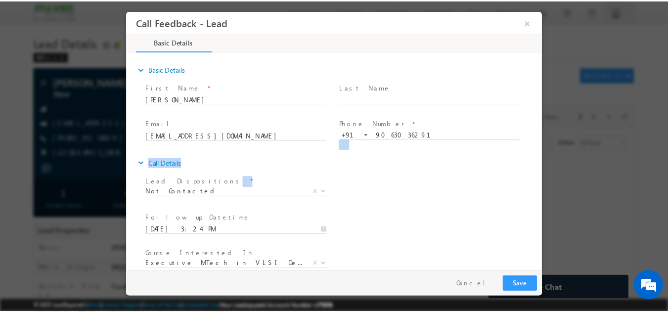
scroll to position [52, 0]
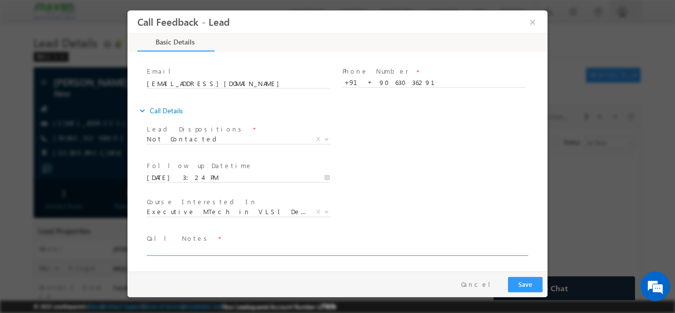
click at [389, 248] on textarea at bounding box center [337, 249] width 380 height 11
type textarea "dnp"
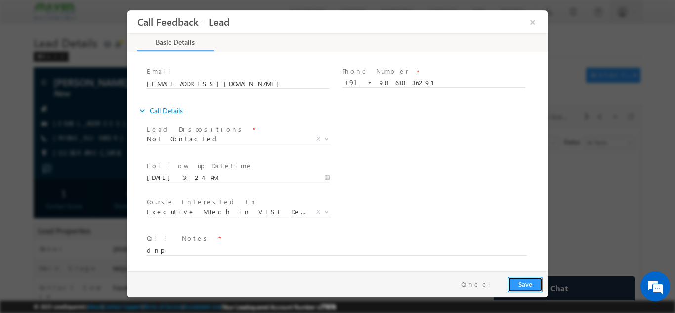
click at [518, 280] on button "Save" at bounding box center [525, 283] width 35 height 15
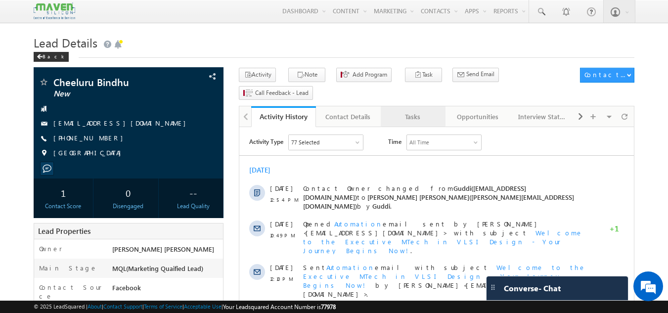
click at [408, 111] on div "Tasks" at bounding box center [413, 117] width 48 height 12
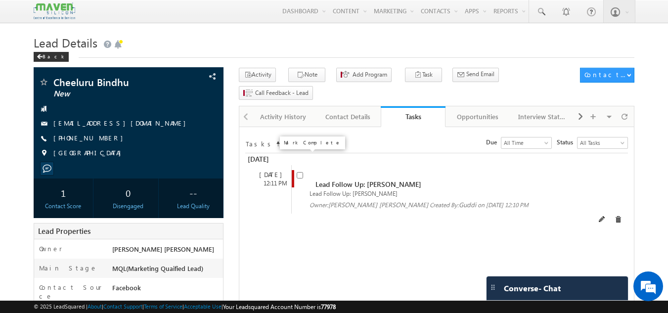
click at [298, 172] on input "checkbox" at bounding box center [300, 175] width 6 height 6
checkbox input "false"
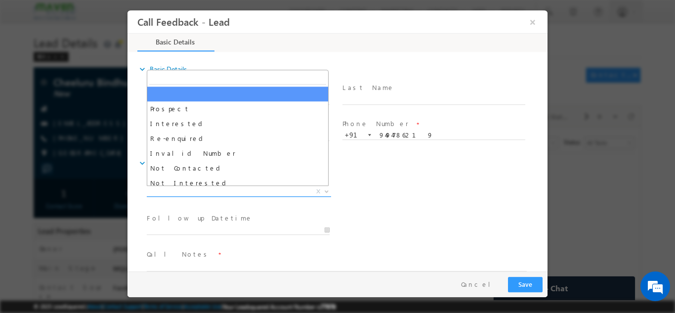
click at [231, 187] on span "X" at bounding box center [239, 191] width 184 height 10
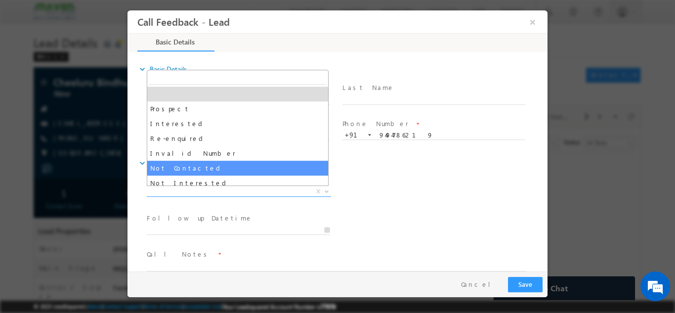
select select "Not Contacted"
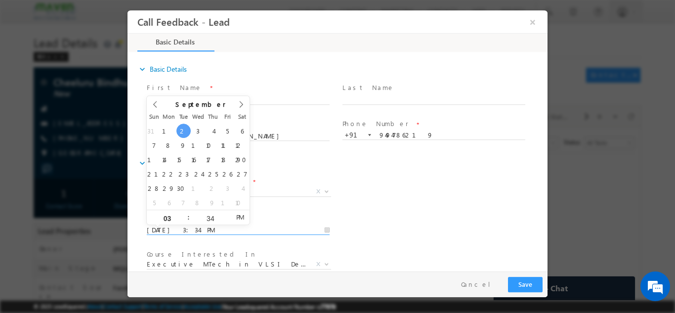
click at [173, 225] on input "[DATE] 3:34 PM" at bounding box center [238, 230] width 183 height 10
type input "[DATE] 3:34 PM"
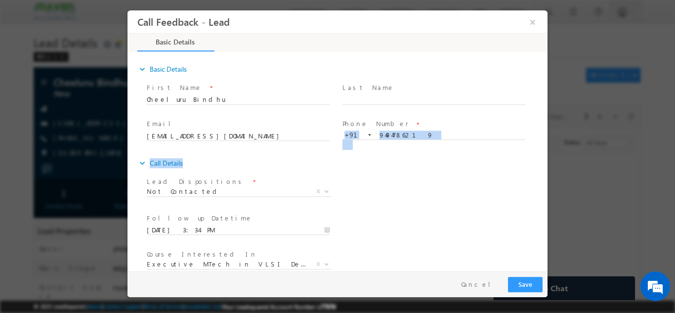
drag, startPoint x: 456, startPoint y: 162, endPoint x: 543, endPoint y: 137, distance: 90.5
click at [543, 137] on div "expand_more Basic Details First Name *" at bounding box center [340, 162] width 415 height 218
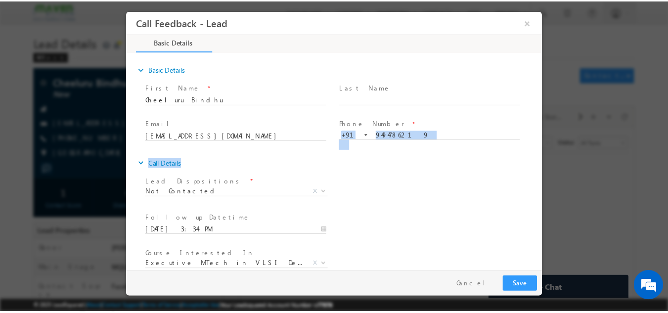
scroll to position [52, 0]
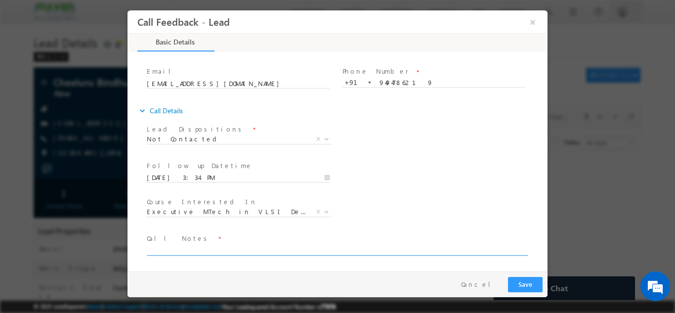
click at [311, 252] on textarea at bounding box center [337, 249] width 380 height 11
type textarea "dnp"
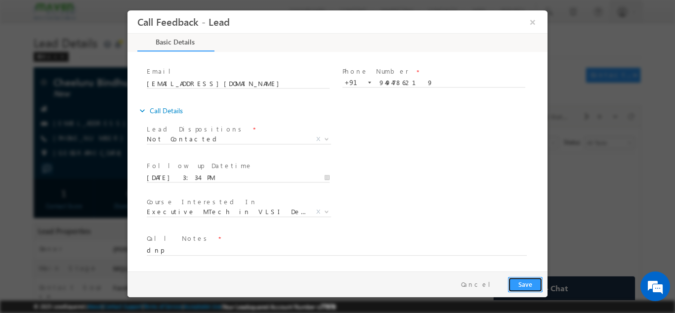
click at [534, 281] on button "Save" at bounding box center [525, 283] width 35 height 15
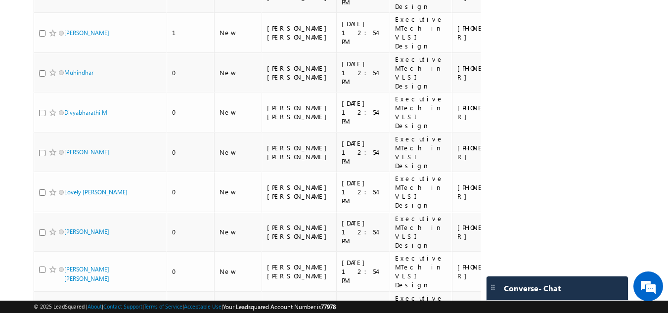
scroll to position [666, 0]
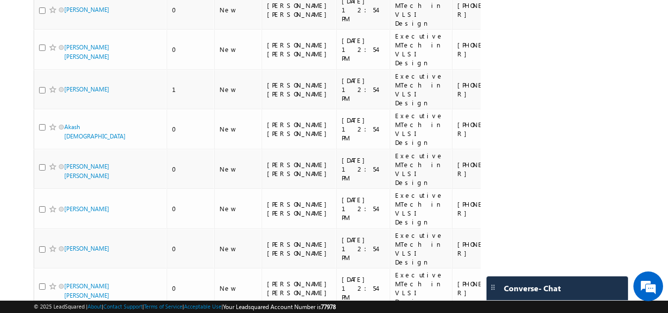
scroll to position [215, 0]
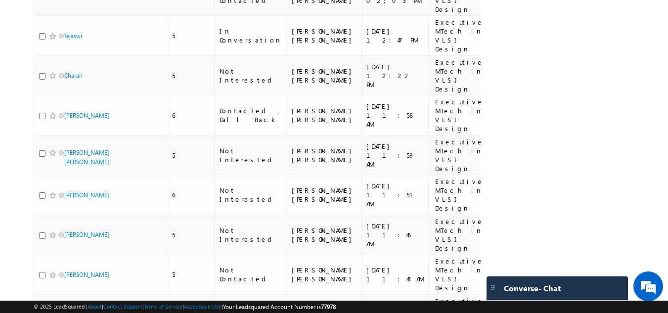
scroll to position [666, 0]
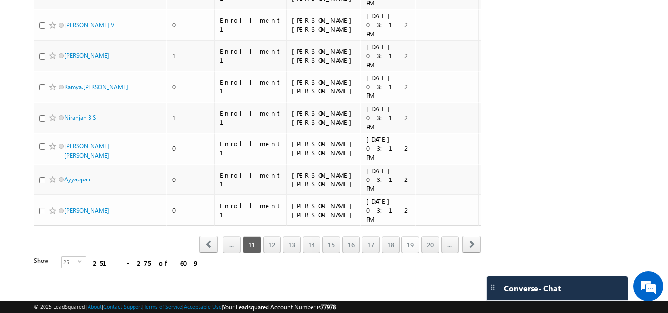
click at [413, 250] on link "19" at bounding box center [410, 244] width 18 height 17
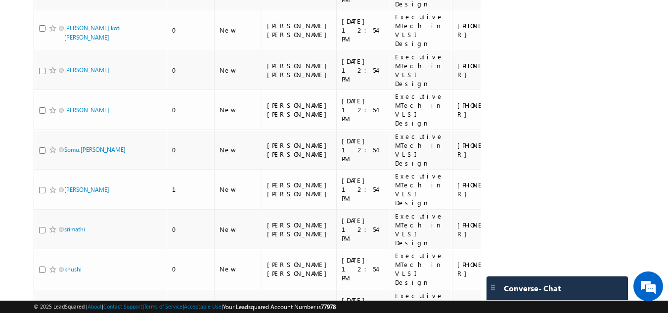
scroll to position [0, 286]
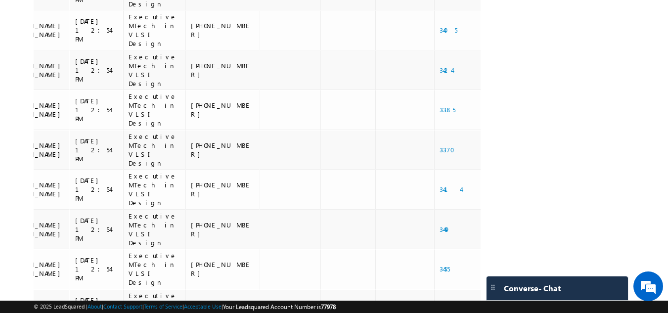
drag, startPoint x: 413, startPoint y: 250, endPoint x: 504, endPoint y: 183, distance: 112.8
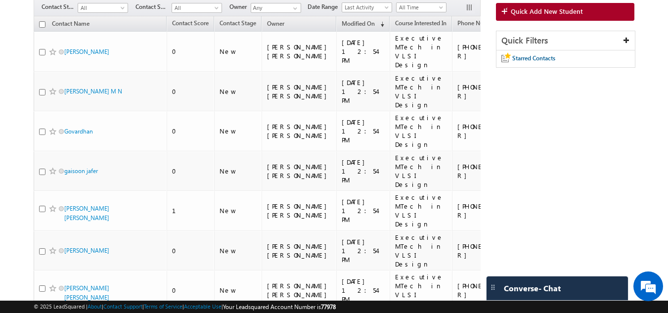
scroll to position [86, 0]
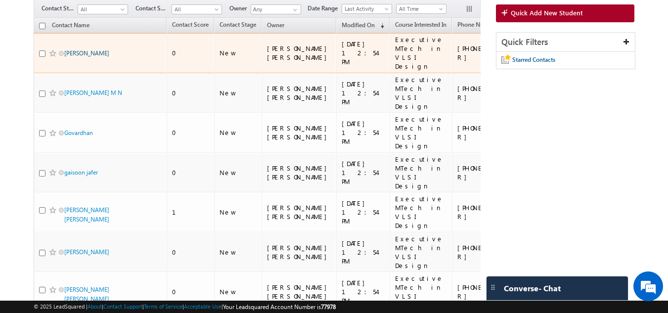
click at [91, 49] on link "Bhavana Priya" at bounding box center [86, 52] width 45 height 7
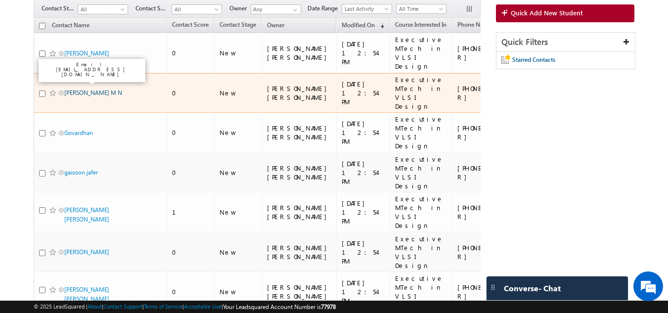
click at [79, 89] on link "Prajwal M N" at bounding box center [93, 92] width 58 height 7
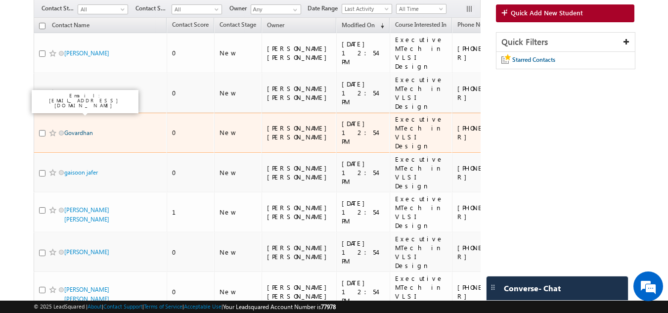
click at [76, 129] on link "Govardhan" at bounding box center [78, 132] width 29 height 7
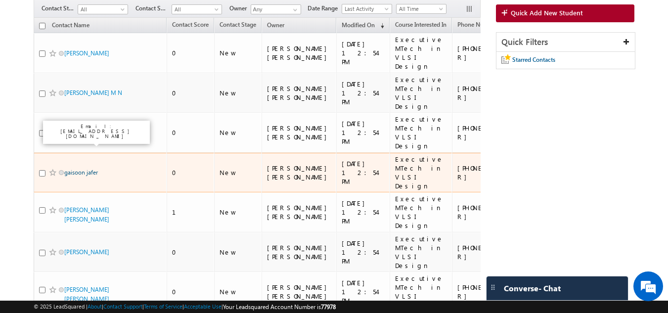
click at [74, 169] on link "gaisoon jafer" at bounding box center [81, 172] width 34 height 7
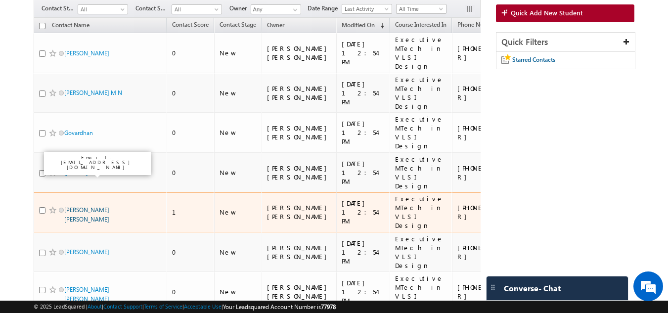
click at [75, 206] on link "Koneti Sai Praveen" at bounding box center [86, 214] width 45 height 17
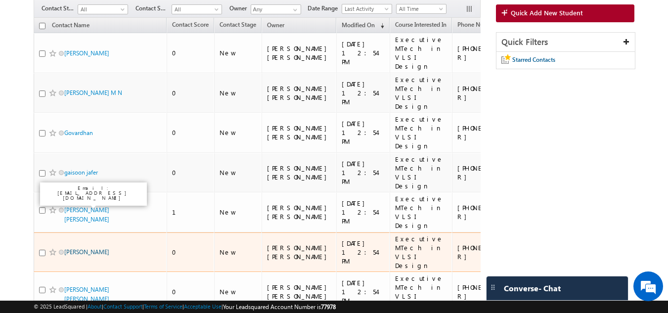
click at [84, 248] on link "Vasudha Udupa" at bounding box center [86, 251] width 45 height 7
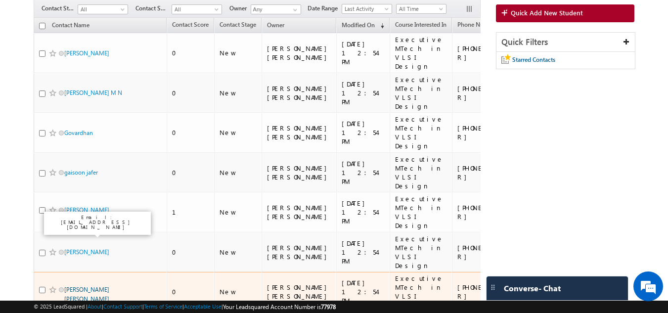
click at [76, 286] on link "Mohammed Furqan Hussain" at bounding box center [86, 294] width 45 height 17
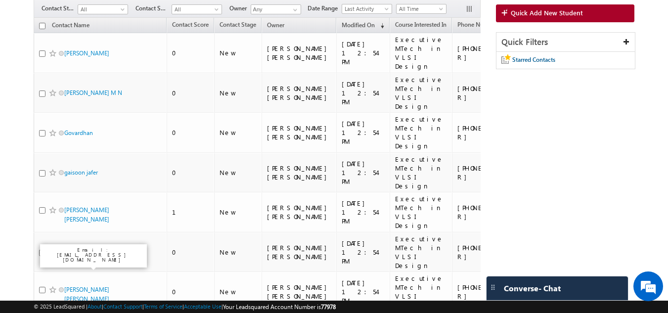
click at [72, 260] on div "Email: vikivenkat23@gmail.com" at bounding box center [94, 256] width 112 height 28
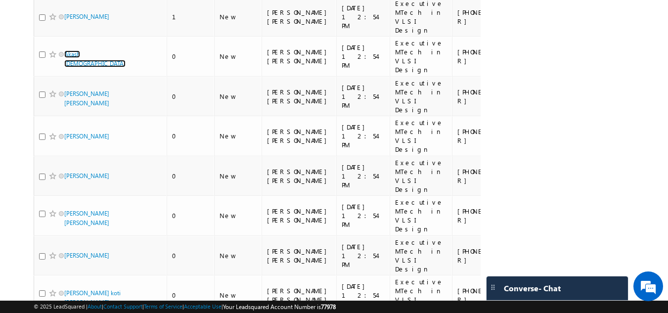
scroll to position [405, 0]
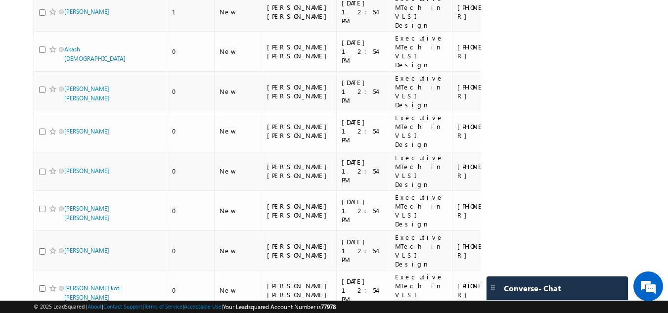
click at [99, 151] on td "Sameep Bozawar" at bounding box center [101, 171] width 134 height 40
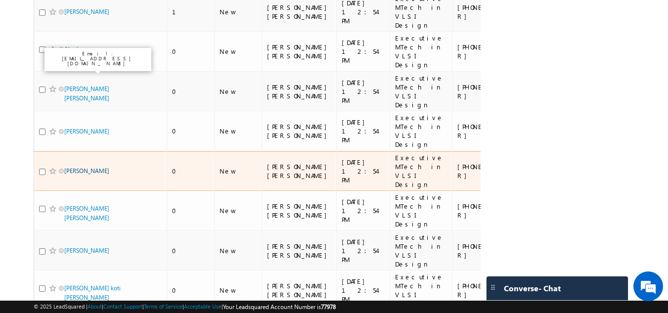
click at [93, 167] on link "Sameep Bozawar" at bounding box center [86, 170] width 45 height 7
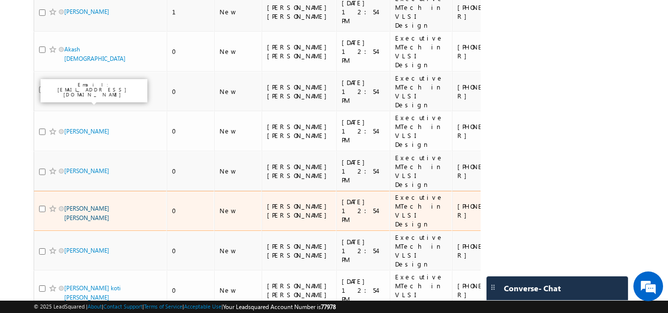
click at [89, 205] on link "charan teja ganta" at bounding box center [86, 213] width 45 height 17
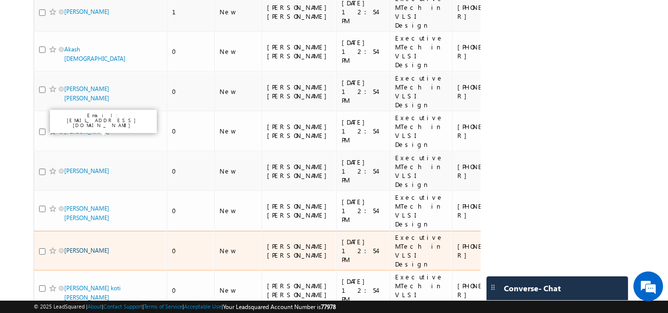
click at [92, 247] on link "Pritam Chakrabarty" at bounding box center [86, 250] width 45 height 7
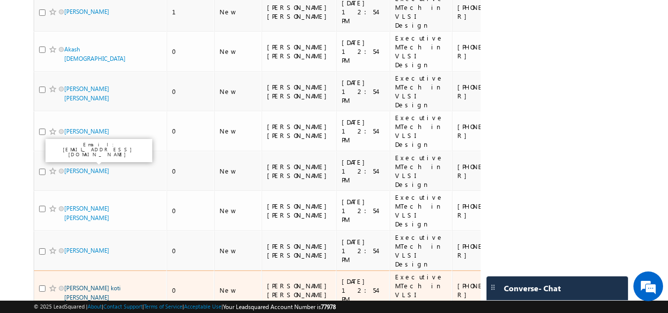
click at [82, 284] on link "Sri siva koti reddy Karasani" at bounding box center [92, 292] width 56 height 17
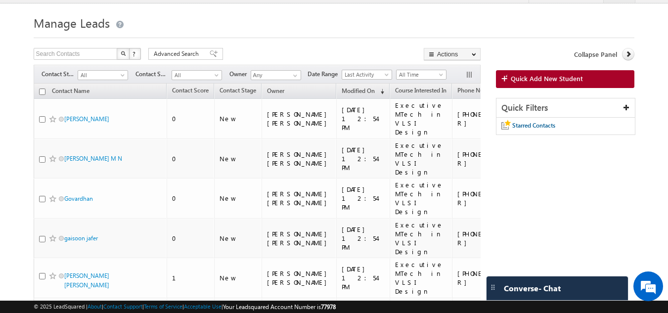
scroll to position [17, 0]
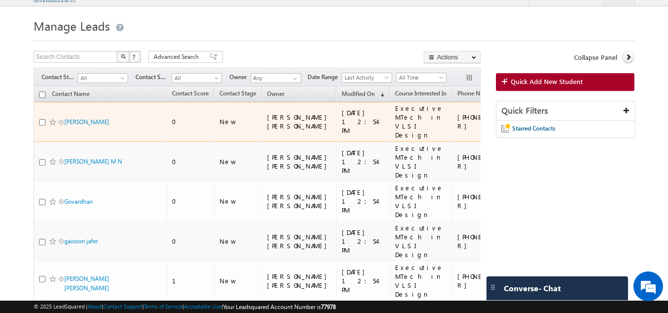
click at [452, 107] on td "+91-6300915153" at bounding box center [489, 122] width 74 height 40
click at [457, 114] on div "+91-6300915153" at bounding box center [489, 122] width 64 height 18
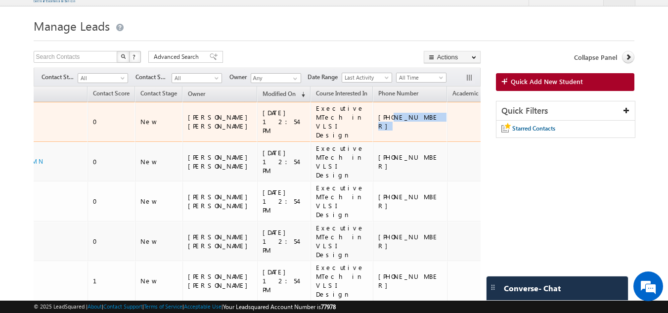
drag, startPoint x: 439, startPoint y: 117, endPoint x: 473, endPoint y: 118, distance: 34.1
click at [473, 118] on tr "Bhavana Priya 0 New Gagandip Singh Saini 20/08/2025 12:54 PM Executive MTech in…" at bounding box center [407, 122] width 905 height 40
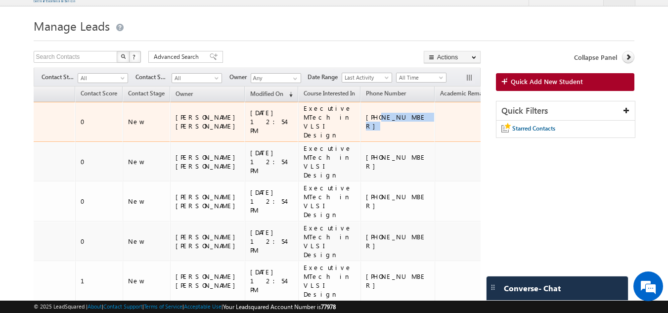
click at [495, 118] on td at bounding box center [522, 122] width 55 height 40
drag, startPoint x: 348, startPoint y: 118, endPoint x: 391, endPoint y: 119, distance: 43.0
click at [391, 119] on div "+91-6300915153" at bounding box center [398, 122] width 64 height 18
copy div "6300915153"
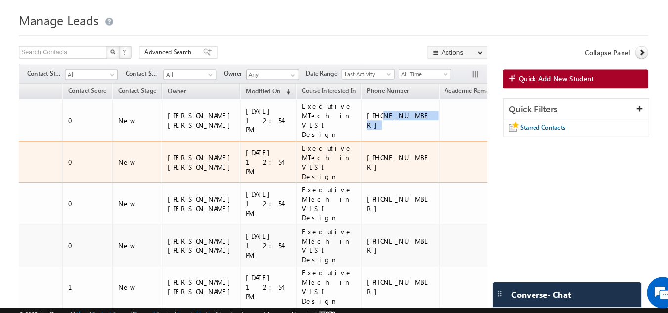
scroll to position [0, 91]
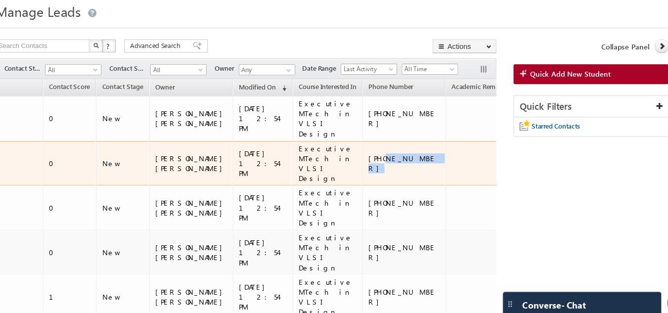
drag, startPoint x: 349, startPoint y: 147, endPoint x: 383, endPoint y: 149, distance: 34.2
click at [383, 153] on div "+91-7892338411" at bounding box center [398, 162] width 64 height 18
copy div "7892338411"
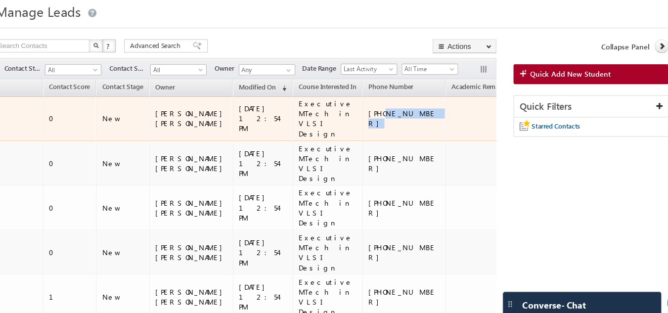
drag, startPoint x: 348, startPoint y: 112, endPoint x: 383, endPoint y: 105, distance: 35.8
click at [383, 105] on td "+91-6300915153" at bounding box center [398, 122] width 74 height 40
copy div "6300915153"
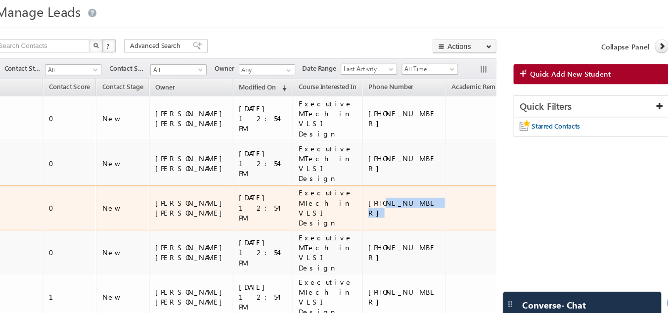
drag, startPoint x: 350, startPoint y: 178, endPoint x: 403, endPoint y: 174, distance: 54.0
click at [403, 181] on tr "Govardhan 0 New Gagandip Singh Saini 20/08/2025 12:54 PM Executive MTech in VLS…" at bounding box center [395, 201] width 905 height 40
copy tr "9550597490"
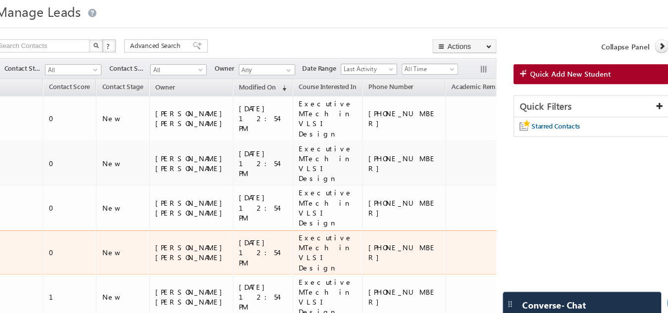
click at [372, 222] on td "+91-7306192151" at bounding box center [398, 242] width 74 height 40
drag, startPoint x: 348, startPoint y: 211, endPoint x: 389, endPoint y: 211, distance: 41.5
click at [389, 232] on div "+91-7306192151" at bounding box center [398, 241] width 64 height 18
copy div "7306192151"
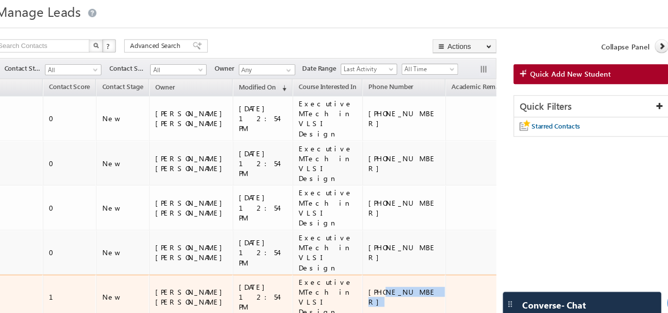
drag, startPoint x: 349, startPoint y: 239, endPoint x: 395, endPoint y: 241, distance: 46.0
click at [395, 272] on div "+91-9063387381" at bounding box center [398, 281] width 64 height 18
copy div "9063387381"
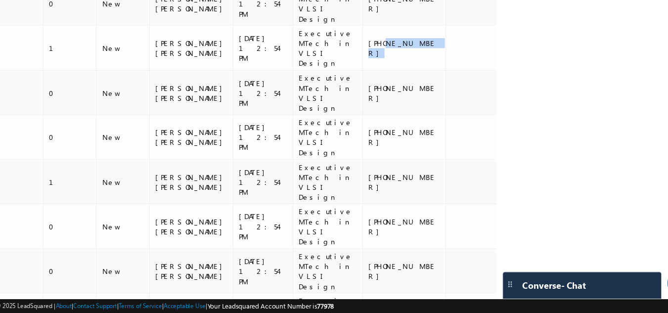
scroll to position [223, 0]
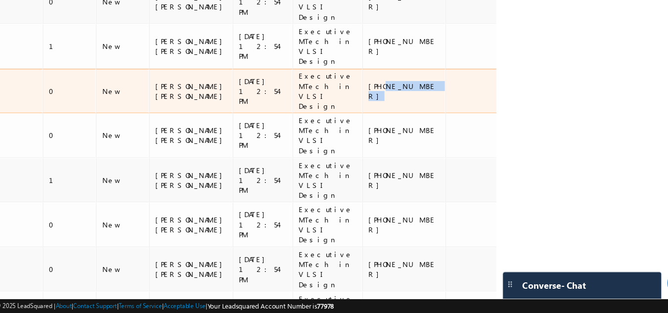
drag, startPoint x: 350, startPoint y: 63, endPoint x: 393, endPoint y: 65, distance: 43.1
click at [393, 106] on div "+91-9986845217" at bounding box center [398, 115] width 64 height 18
copy div "9986845217"
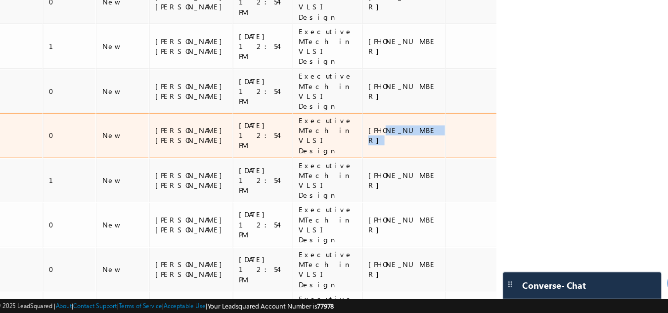
drag, startPoint x: 349, startPoint y: 95, endPoint x: 403, endPoint y: 98, distance: 54.0
click at [403, 134] on tr "Mohammed Furqan Hussain 0 New Gagandip Singh Saini 20/08/2025 12:54 PM Executiv…" at bounding box center [395, 154] width 905 height 40
copy tr "8125087585"
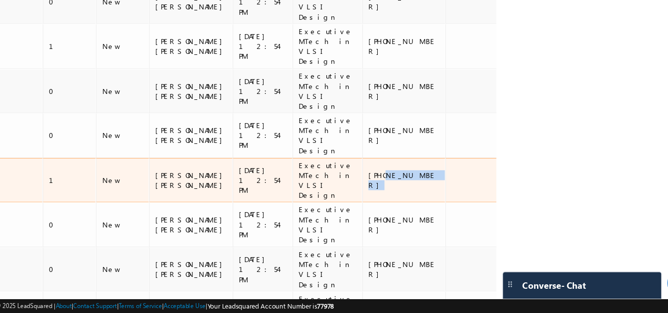
drag, startPoint x: 348, startPoint y: 128, endPoint x: 391, endPoint y: 126, distance: 43.5
click at [391, 185] on div "+91-7200669433" at bounding box center [398, 194] width 64 height 18
copy div "7200669433"
click at [391, 185] on div "+91-7200669433" at bounding box center [398, 194] width 64 height 18
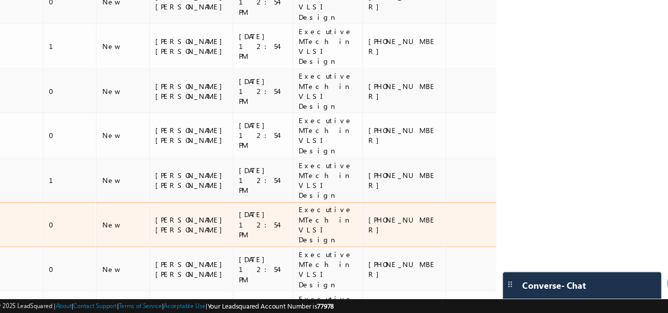
click at [361, 214] on td "+91-9587258352" at bounding box center [398, 234] width 74 height 40
drag, startPoint x: 350, startPoint y: 156, endPoint x: 383, endPoint y: 151, distance: 32.9
click at [383, 214] on td "+91-9587258352" at bounding box center [398, 234] width 74 height 40
copy div "9587258352"
click at [383, 214] on td "+91-9587258352" at bounding box center [398, 234] width 74 height 40
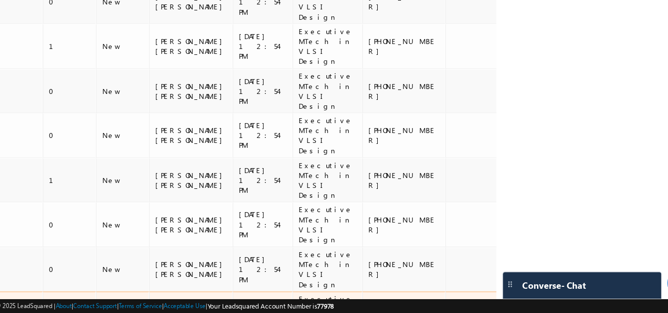
click at [366, 305] on div "+91-9492268526" at bounding box center [398, 314] width 64 height 18
drag, startPoint x: 350, startPoint y: 217, endPoint x: 412, endPoint y: 217, distance: 62.3
click at [412, 294] on tr "Akula Phani Mirchi 0 New Gagandip Singh Saini 20/08/2025 12:54 PM Executive MTe…" at bounding box center [395, 314] width 905 height 40
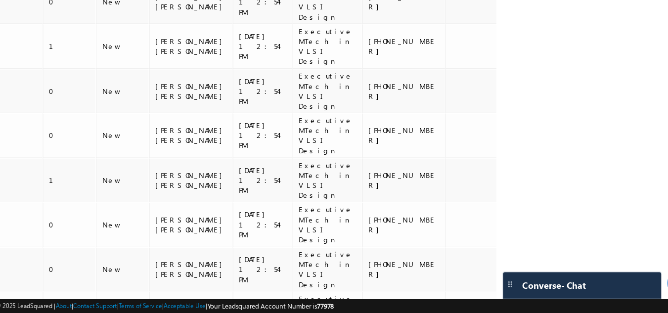
drag, startPoint x: 350, startPoint y: 250, endPoint x: 387, endPoint y: 251, distance: 37.1
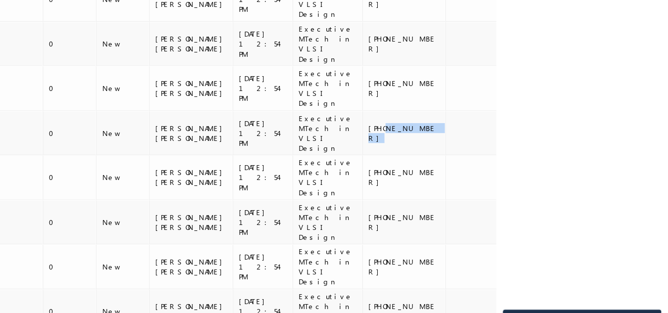
scroll to position [454, 0]
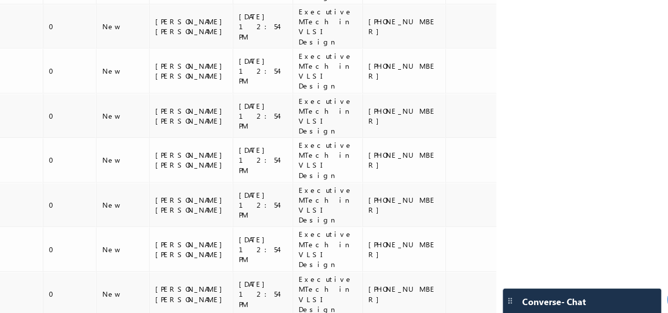
click at [576, 107] on div "Search Contacts X ? 609 results found Advanced Search Advanced Search Advanced …" at bounding box center [334, 163] width 601 height 1101
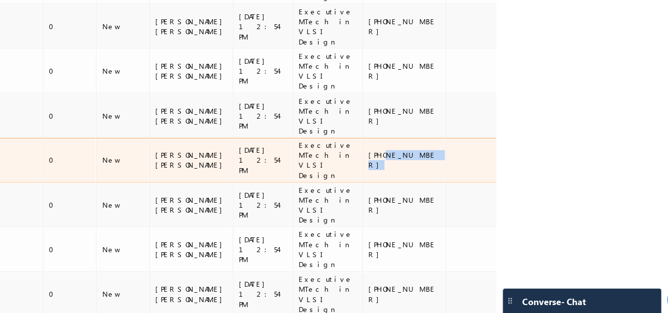
drag, startPoint x: 348, startPoint y: 50, endPoint x: 400, endPoint y: 58, distance: 52.0
click at [400, 142] on td "+91-6302428539" at bounding box center [398, 162] width 74 height 40
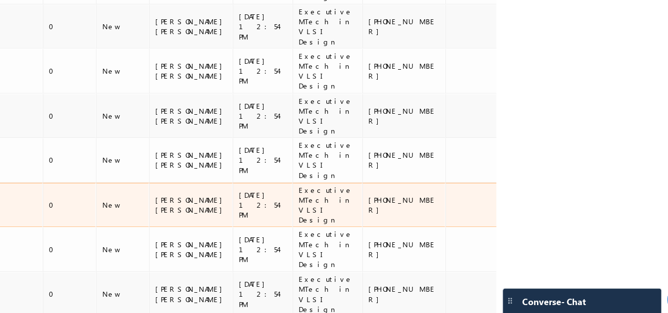
drag, startPoint x: 347, startPoint y: 78, endPoint x: 355, endPoint y: 85, distance: 10.5
click at [366, 193] on div "+91-6001109957" at bounding box center [398, 202] width 64 height 18
drag, startPoint x: 350, startPoint y: 83, endPoint x: 384, endPoint y: 80, distance: 34.2
click at [384, 193] on div "+91-6001109957" at bounding box center [398, 202] width 64 height 18
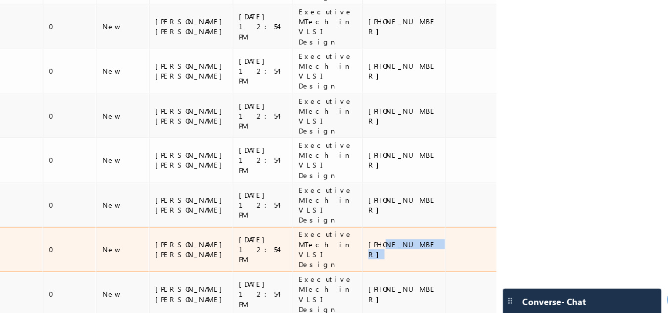
drag, startPoint x: 348, startPoint y: 112, endPoint x: 426, endPoint y: 113, distance: 77.6
click at [426, 222] on tr "Sri siva koti reddy Karasani 0 New Gagandip Singh Saini 20/08/2025 12:54 PM Exe…" at bounding box center [395, 242] width 905 height 40
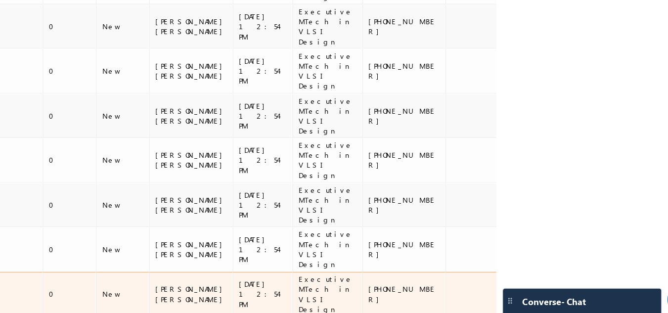
drag, startPoint x: 347, startPoint y: 141, endPoint x: 382, endPoint y: 142, distance: 35.1
click at [382, 272] on div "+91-9052789310" at bounding box center [398, 281] width 64 height 18
drag, startPoint x: 382, startPoint y: 142, endPoint x: 350, endPoint y: 142, distance: 32.6
click at [366, 272] on div "+91-9052789310" at bounding box center [398, 281] width 64 height 18
